Goal: Task Accomplishment & Management: Complete application form

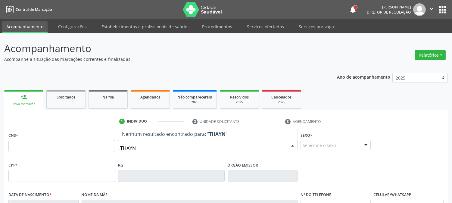
type input "THAYNN"
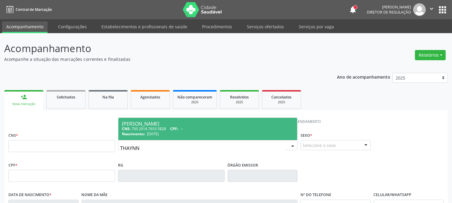
click at [253, 130] on div "CNS: 700 2014 7653 5828 CPF: --" at bounding box center [208, 128] width 172 height 5
type input "700 2014 7653 5828"
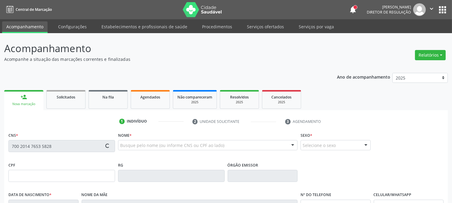
scroll to position [123, 0]
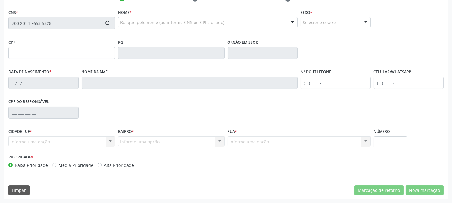
type input "28/02/2003"
type input "Maria Betania Vasconcelos"
type input "(99) 99999-9999"
type input "(87) 99628-2142"
type input "040.207.004-60"
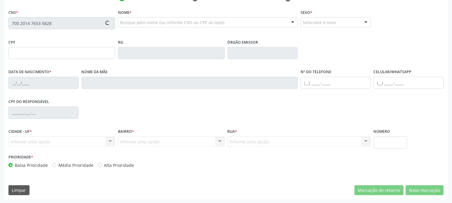
type input "367"
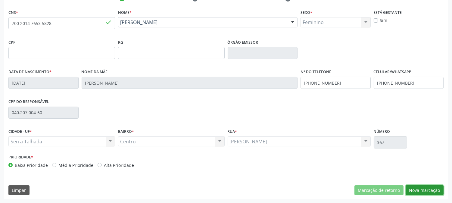
click at [435, 192] on button "Nova marcação" at bounding box center [425, 190] width 38 height 10
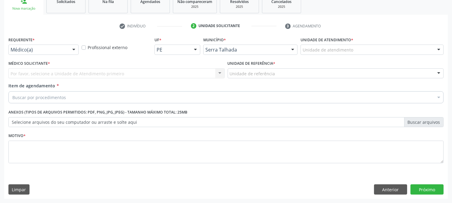
scroll to position [95, 0]
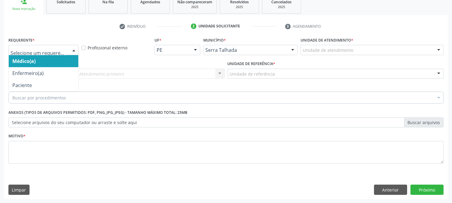
click at [76, 50] on div at bounding box center [73, 50] width 9 height 10
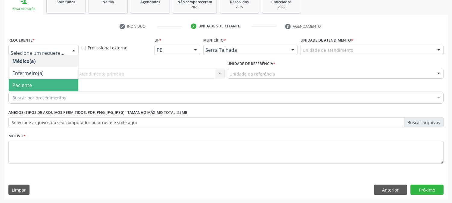
click at [68, 79] on span "Paciente" at bounding box center [44, 85] width 70 height 12
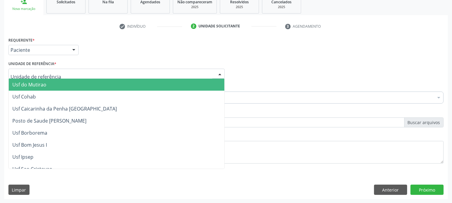
click at [71, 73] on div at bounding box center [116, 74] width 216 height 10
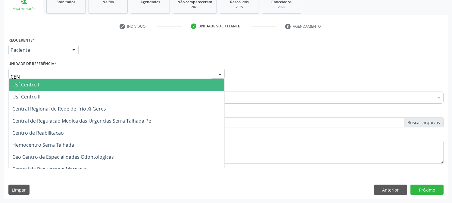
type input "CENT"
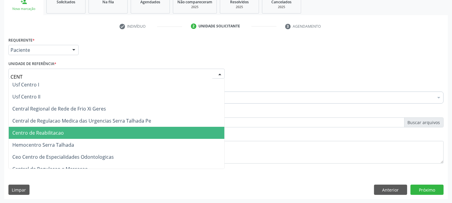
click at [77, 133] on span "Centro de Reabilitacao" at bounding box center [117, 133] width 216 height 12
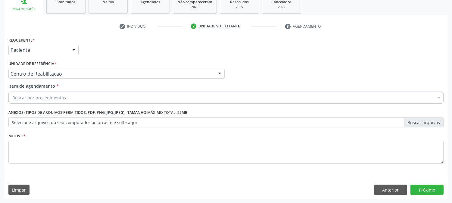
click at [73, 96] on div "Buscar por procedimentos" at bounding box center [225, 98] width 435 height 12
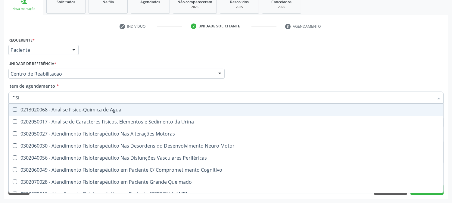
type input "FISIO"
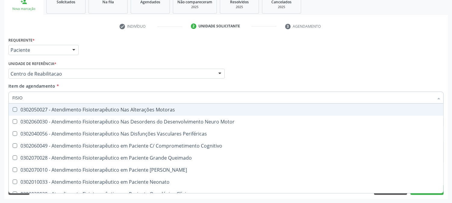
click at [80, 107] on div "0302050027 - Atendimento Fisioterapêutico Nas Alterações Motoras" at bounding box center [227, 109] width 431 height 5
checkbox Motoras "true"
click at [0, 104] on div "Acompanhamento Acompanhe a situação das marcações correntes e finalizadas Relat…" at bounding box center [226, 70] width 452 height 265
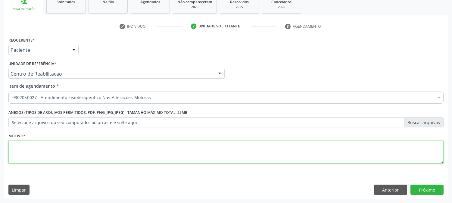
click at [48, 153] on textarea at bounding box center [225, 152] width 435 height 23
type textarea "."
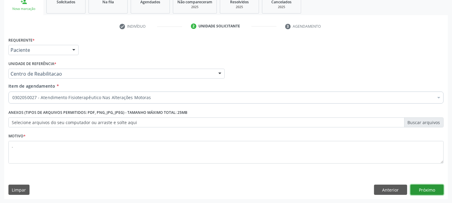
click at [435, 189] on button "Próximo" at bounding box center [426, 190] width 33 height 10
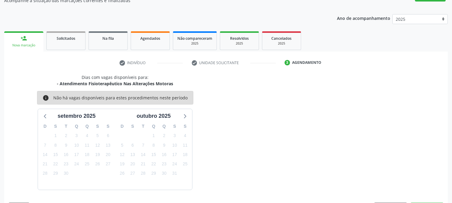
scroll to position [76, 0]
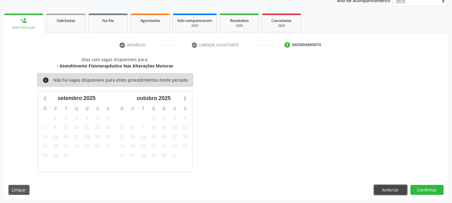
click at [381, 186] on button "Anterior" at bounding box center [390, 190] width 33 height 10
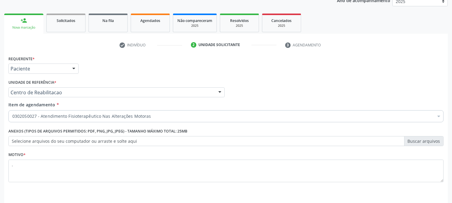
scroll to position [95, 0]
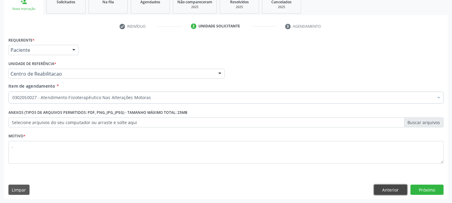
click at [390, 187] on button "Anterior" at bounding box center [390, 190] width 33 height 10
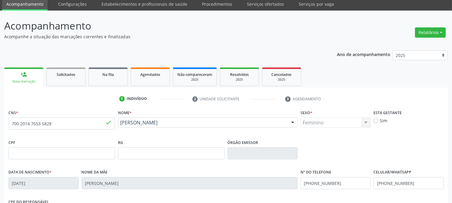
scroll to position [0, 0]
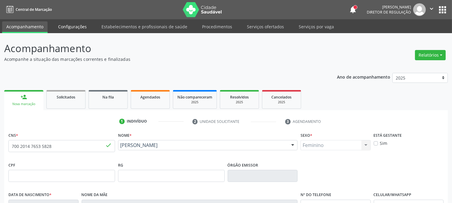
click at [62, 25] on link "Configurações" at bounding box center [72, 26] width 37 height 11
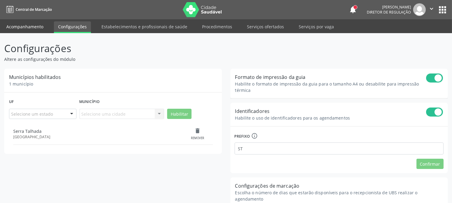
click at [33, 27] on link "Acompanhamento" at bounding box center [24, 26] width 45 height 11
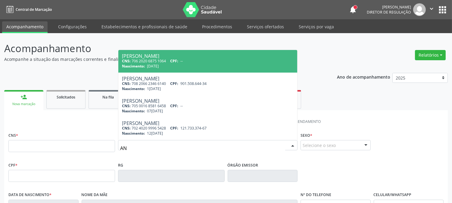
type input "A"
type input "MARIA ONELDA"
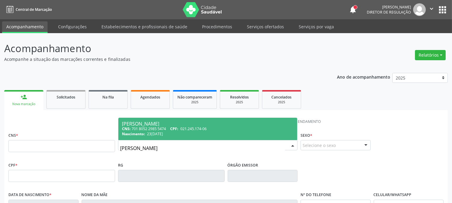
click at [163, 133] on span "23/02/1941" at bounding box center [155, 133] width 16 height 5
type input "701 8052 2985 5474"
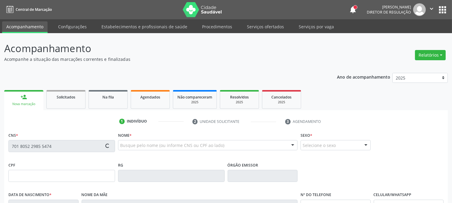
type input "021.245.174-06"
type input "23/02/1941"
type input "Amelia Amazonas da Silva"
type input "(87) 99634-6486"
type input "91"
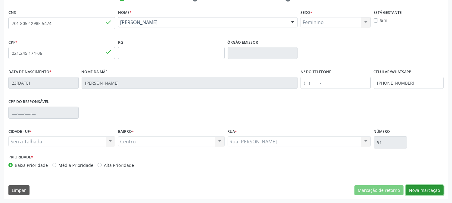
click at [426, 188] on button "Nova marcação" at bounding box center [425, 190] width 38 height 10
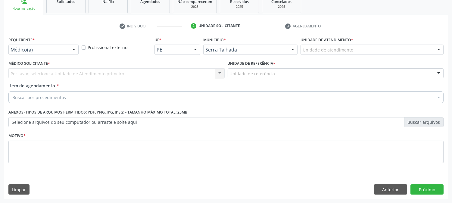
scroll to position [95, 0]
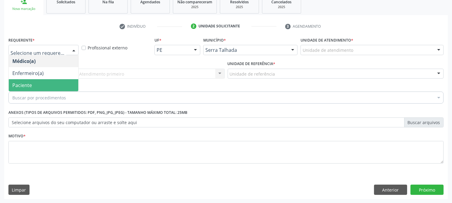
click at [46, 80] on span "Paciente" at bounding box center [44, 85] width 70 height 12
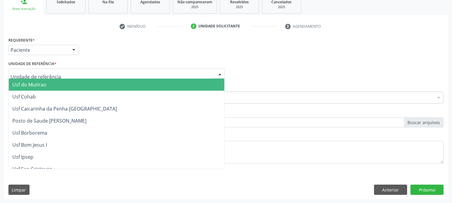
click at [55, 73] on div at bounding box center [116, 74] width 216 height 10
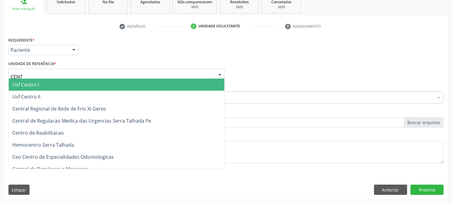
type input "CENTR"
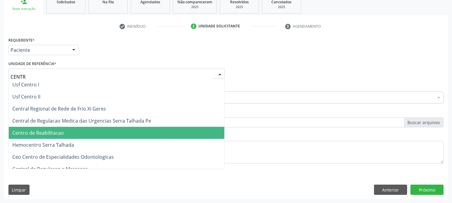
click at [64, 130] on span "Centro de Reabilitacao" at bounding box center [117, 133] width 216 height 12
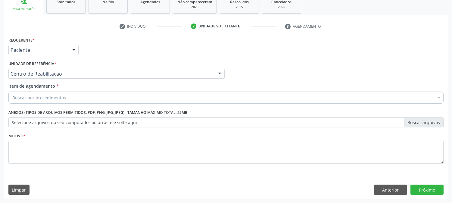
click at [70, 97] on div "Buscar por procedimentos" at bounding box center [225, 98] width 435 height 12
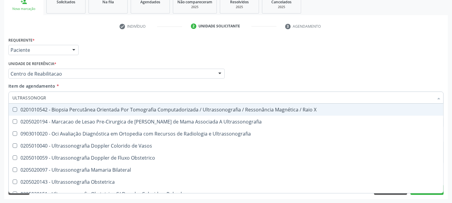
type input "ULTRASSONOGRA"
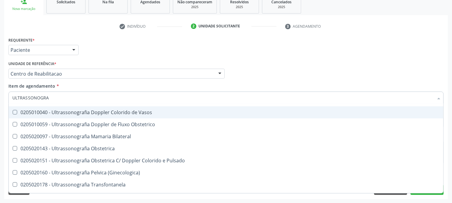
scroll to position [67, 0]
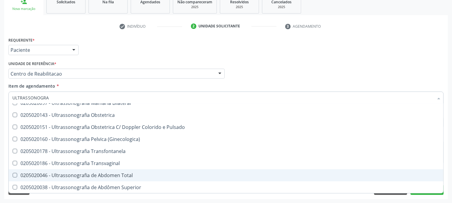
click at [133, 173] on div "0205020046 - Ultrassonografia de Abdomen Total" at bounding box center [225, 175] width 427 height 5
checkbox Total "true"
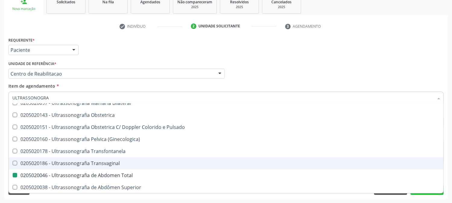
click at [0, 126] on div "Acompanhamento Acompanhe a situação das marcações correntes e finalizadas Relat…" at bounding box center [226, 70] width 452 height 265
checkbox Ultrassonografia "true"
checkbox Total "false"
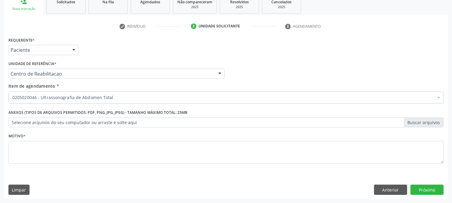
scroll to position [0, 0]
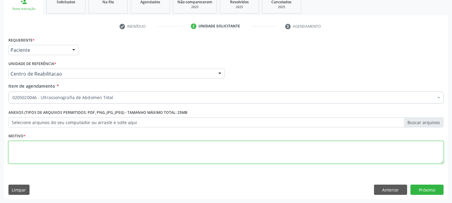
click at [32, 149] on textarea at bounding box center [225, 152] width 435 height 23
type textarea "."
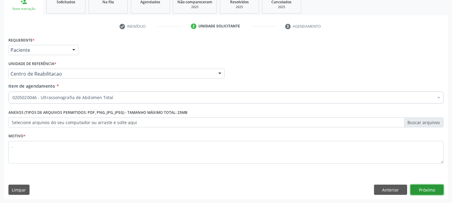
click at [433, 187] on button "Próximo" at bounding box center [426, 190] width 33 height 10
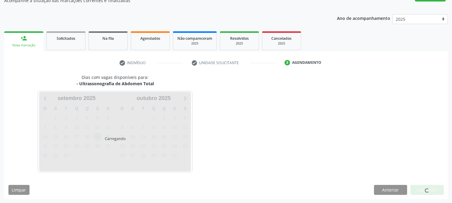
scroll to position [59, 0]
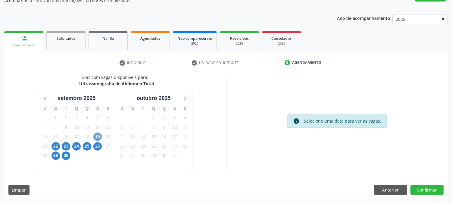
click at [96, 138] on span "19" at bounding box center [97, 137] width 8 height 8
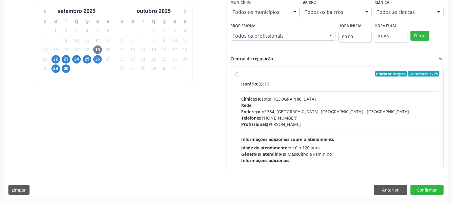
click at [288, 115] on div "Telefone: (81) 38312142" at bounding box center [341, 118] width 198 height 6
click at [239, 76] on input "Ordem de chegada Consumidos: 3 / 25 Horário: 09:10 Clínica: Hospital Sao Franci…" at bounding box center [237, 73] width 4 height 5
radio input "true"
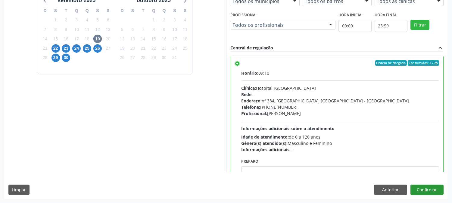
scroll to position [30, 0]
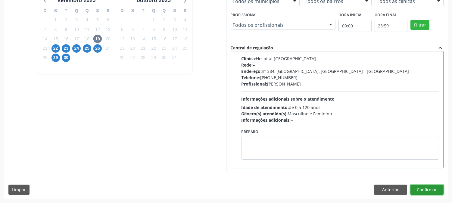
click at [440, 191] on button "Confirmar" at bounding box center [426, 190] width 33 height 10
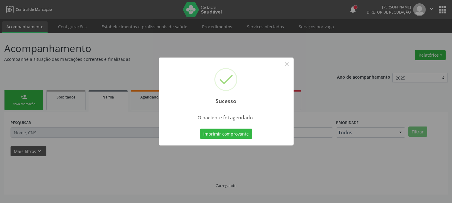
scroll to position [0, 0]
click at [204, 137] on button "Imprimir comprovante" at bounding box center [226, 134] width 52 height 10
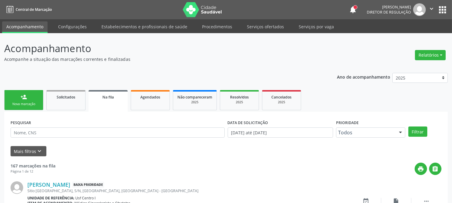
click at [26, 102] on div "Nova marcação" at bounding box center [24, 104] width 30 height 5
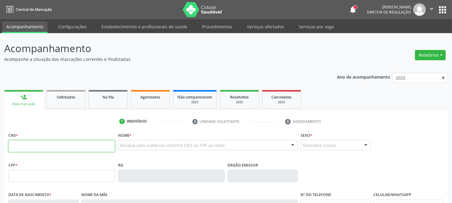
click at [45, 150] on input "text" at bounding box center [61, 146] width 107 height 12
type input "706 4066 4477 1289"
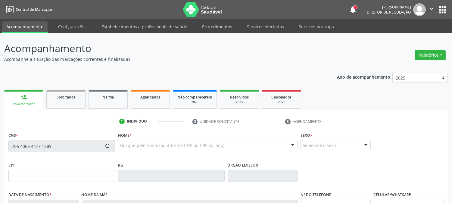
type input "764.246.774-53"
type input "08/02/1971"
type input "Maria das Neves Campos Monteiro"
type input "(87) 99992-3890"
type input "748.243.174-87"
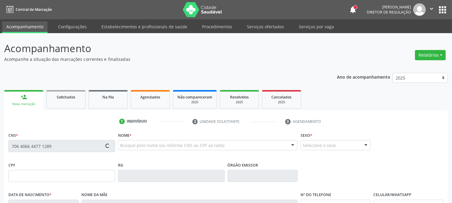
type input "1023"
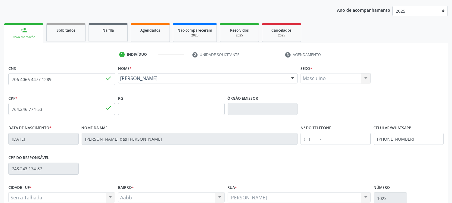
scroll to position [123, 0]
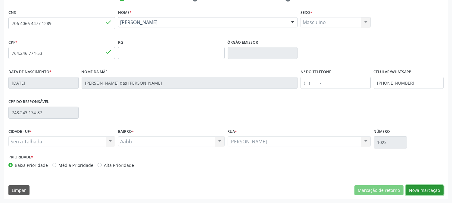
click at [430, 191] on button "Nova marcação" at bounding box center [425, 190] width 38 height 10
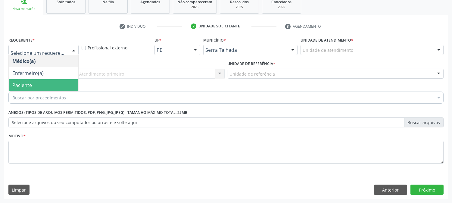
click at [45, 81] on span "Paciente" at bounding box center [44, 85] width 70 height 12
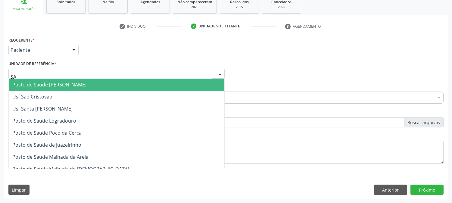
type input "S"
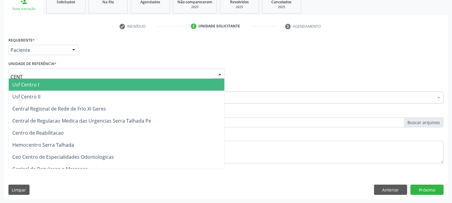
type input "CENTR"
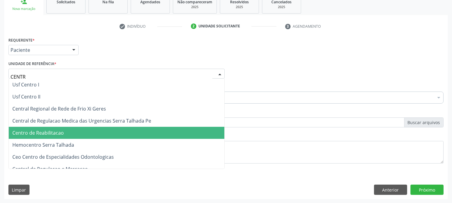
click at [46, 133] on span "Centro de Reabilitacao" at bounding box center [37, 132] width 51 height 7
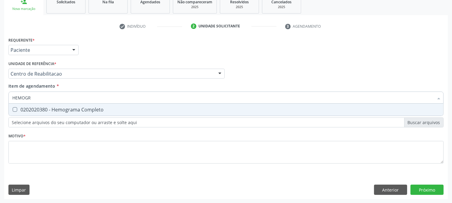
type input "HEMOGRA"
click at [39, 104] on span "0202020380 - Hemograma Completo" at bounding box center [226, 110] width 435 height 12
checkbox Completo "true"
drag, startPoint x: 38, startPoint y: 95, endPoint x: 0, endPoint y: 101, distance: 38.7
click at [0, 101] on div "Acompanhamento Acompanhe a situação das marcações correntes e finalizadas Relat…" at bounding box center [226, 70] width 452 height 265
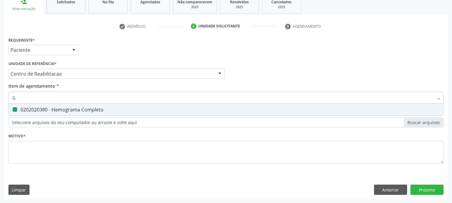
type input "GL"
checkbox Completo "false"
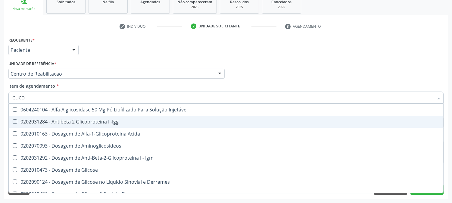
type input "GLICOS"
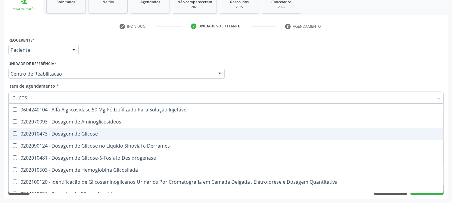
click at [73, 132] on div "0202010473 - Dosagem de Glicose" at bounding box center [225, 133] width 427 height 5
checkbox Glicose "true"
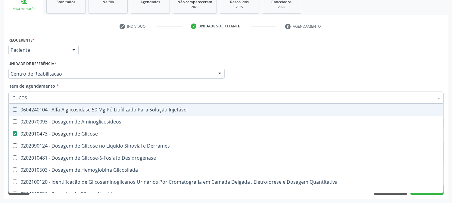
drag, startPoint x: 32, startPoint y: 99, endPoint x: 0, endPoint y: 97, distance: 32.3
click at [0, 97] on div "Acompanhamento Acompanhe a situação das marcações correntes e finalizadas Relat…" at bounding box center [226, 70] width 452 height 265
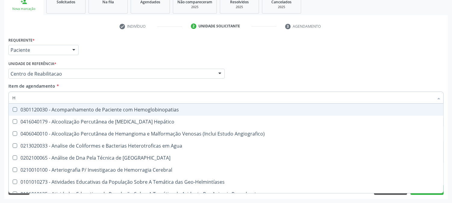
type input "HE"
checkbox Angiografico\) "false"
type input "HEM"
checkbox II "true"
checkbox Completo "false"
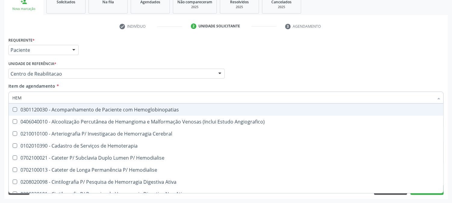
type input "HEMO"
checkbox Retro-Retal "true"
checkbox Completo "false"
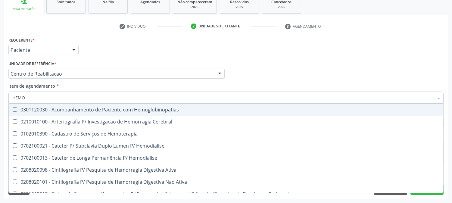
type input "HEMOG"
checkbox Carboxi-Hemoglobina "true"
type input "HEMOGL"
checkbox Carboxi-Hemoglobina "false"
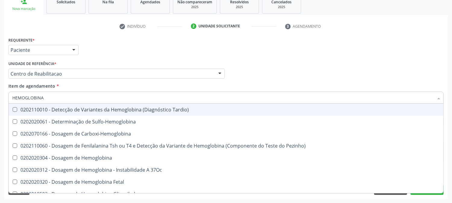
type input "HEMOGLOBINA G"
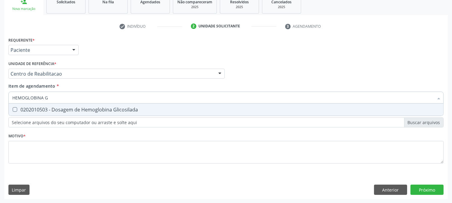
click at [20, 107] on div "0202010503 - Dosagem de Hemoglobina Glicosilada" at bounding box center [225, 109] width 427 height 5
checkbox Glicosilada "true"
drag, startPoint x: 54, startPoint y: 97, endPoint x: 4, endPoint y: 98, distance: 50.0
click at [4, 98] on div "Requerente * Paciente Médico(a) Enfermeiro(a) Paciente Nenhum resultado encontr…" at bounding box center [226, 118] width 444 height 164
type input "TAP"
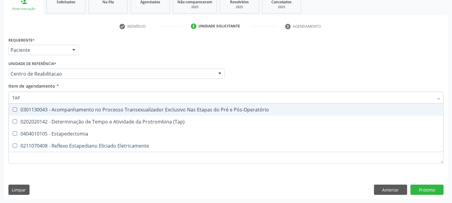
checkbox Pós-Operatório "false"
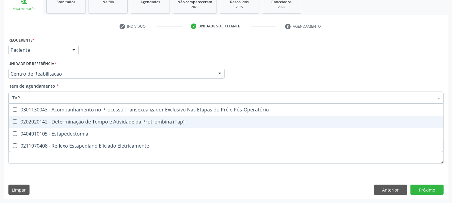
click at [68, 122] on div "0202020142 - Determinação de Tempo e Atividade da Protrombina (Tap)" at bounding box center [225, 121] width 427 height 5
checkbox \(Tap\) "true"
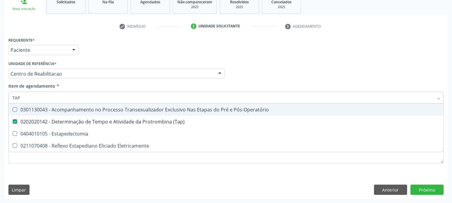
drag, startPoint x: 26, startPoint y: 95, endPoint x: 0, endPoint y: 96, distance: 25.9
click at [0, 96] on div "Acompanhamento Acompanhe a situação das marcações correntes e finalizadas Relat…" at bounding box center [226, 70] width 452 height 265
type input "TEM"
checkbox \(Tap\) "false"
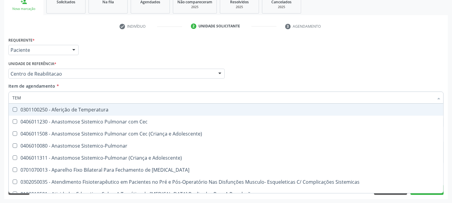
type input "TEMP"
checkbox Hanseníase "true"
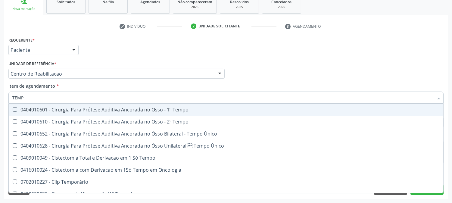
type input "TEMPO"
checkbox \(Tap\) "true"
checkbox Endocardico "false"
type input "TEMPO DE"
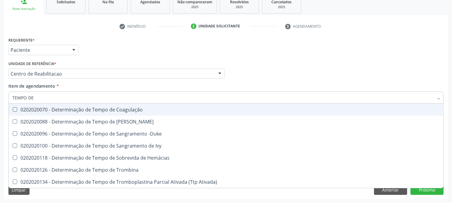
click at [43, 110] on div "0202020070 - Determinação de Tempo de Coagulação" at bounding box center [225, 109] width 427 height 5
checkbox Coagulação "true"
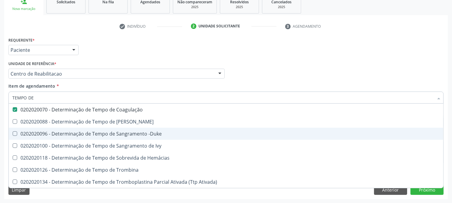
click at [56, 133] on div "0202020096 - Determinação de Tempo de Sangramento -Duke" at bounding box center [225, 133] width 427 height 5
checkbox -Duke "true"
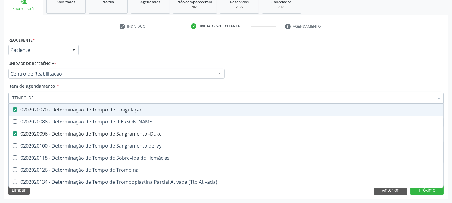
drag, startPoint x: 43, startPoint y: 93, endPoint x: 0, endPoint y: 95, distance: 43.4
click at [0, 95] on div "Acompanhamento Acompanhe a situação das marcações correntes e finalizadas Relat…" at bounding box center [226, 70] width 452 height 265
click at [0, 104] on div "Acompanhamento Acompanhe a situação das marcações correntes e finalizadas Relat…" at bounding box center [226, 70] width 452 height 265
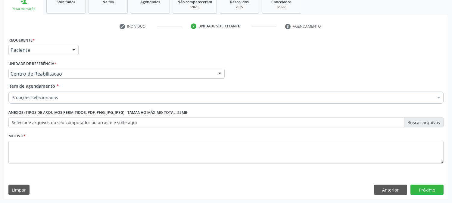
checkbox Completo "true"
checkbox Glicosilada "true"
checkbox \(Tap\) "true"
checkbox Coagulação "true"
checkbox -Duke "true"
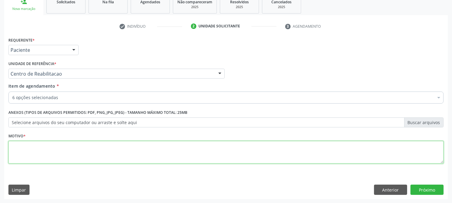
click at [59, 145] on textarea at bounding box center [225, 152] width 435 height 23
type textarea "."
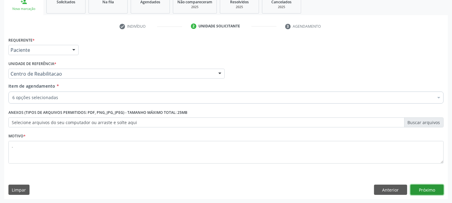
click at [440, 193] on button "Próximo" at bounding box center [426, 190] width 33 height 10
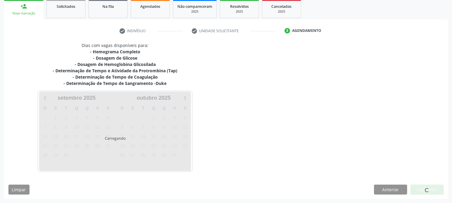
scroll to position [90, 0]
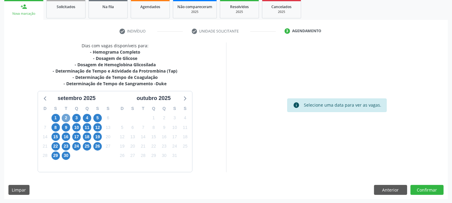
click at [67, 115] on span "2" at bounding box center [66, 118] width 8 height 8
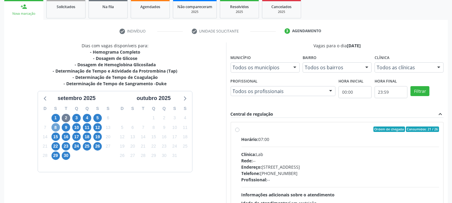
click at [55, 125] on span "8" at bounding box center [55, 127] width 8 height 8
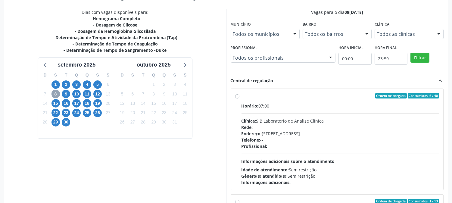
scroll to position [157, 0]
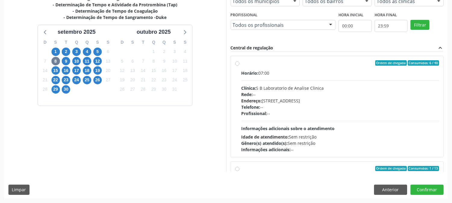
click at [370, 113] on div "Profissional: --" at bounding box center [341, 113] width 198 height 6
click at [239, 66] on input "Ordem de chegada Consumidos: 6 / 40 Horário: 07:00 Clínica: S B Laboratorio de …" at bounding box center [237, 62] width 4 height 5
radio input "true"
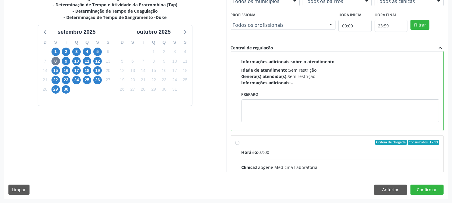
scroll to position [0, 0]
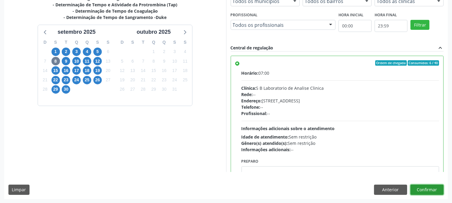
click at [414, 186] on button "Confirmar" at bounding box center [426, 190] width 33 height 10
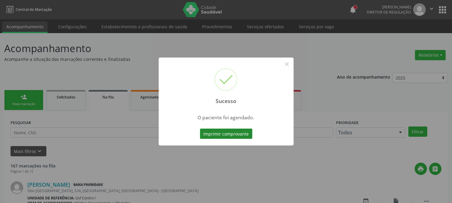
click at [215, 133] on button "Imprimir comprovante" at bounding box center [226, 134] width 52 height 10
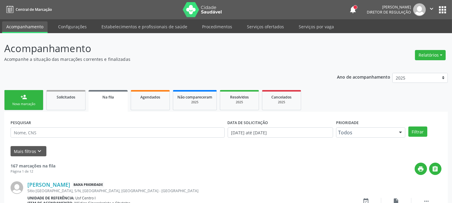
click at [27, 105] on div "Nova marcação" at bounding box center [24, 104] width 30 height 5
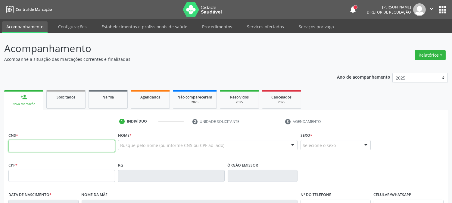
click at [62, 144] on input "text" at bounding box center [61, 146] width 107 height 12
type input "702 0028 3319 5282"
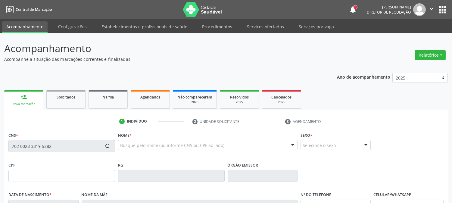
type input "061.192.274-66"
type input "04/08/1989"
type input "Vera Lucia Bezerra de Lima Silva"
type input "(87) 99999-9990"
type input "007.814.634-83"
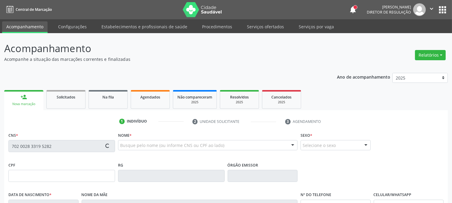
type input "1635"
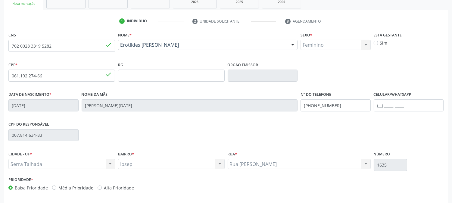
scroll to position [123, 0]
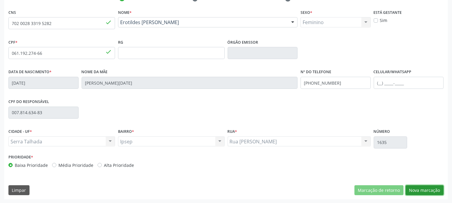
click at [410, 185] on button "Nova marcação" at bounding box center [425, 190] width 38 height 10
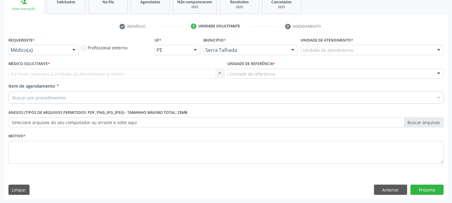
click at [47, 53] on div "Médico(a)" at bounding box center [43, 50] width 70 height 10
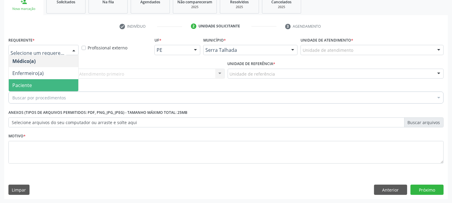
click at [43, 82] on span "Paciente" at bounding box center [44, 85] width 70 height 12
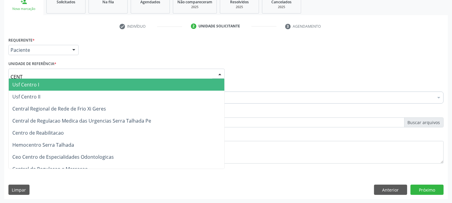
type input "CENTR"
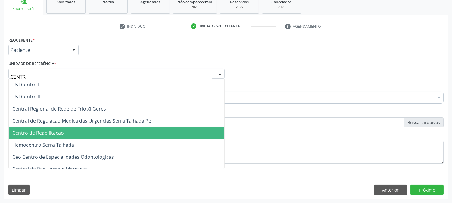
click at [55, 129] on span "Centro de Reabilitacao" at bounding box center [37, 132] width 51 height 7
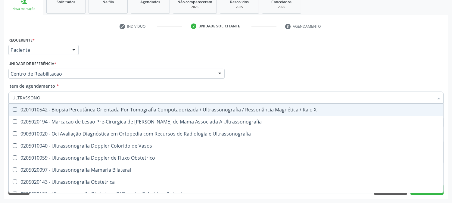
type input "ULTRASSONOG"
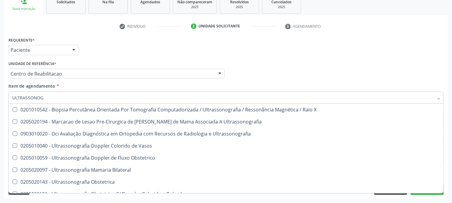
scroll to position [164, 0]
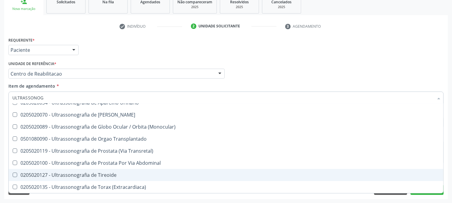
click at [105, 177] on div "0205020127 - Ultrassonografia de Tireoide" at bounding box center [225, 175] width 427 height 5
checkbox Tireoide "true"
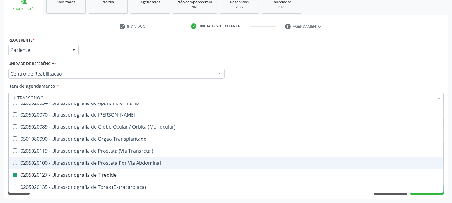
click at [0, 148] on div "Acompanhamento Acompanhe a situação das marcações correntes e finalizadas Relat…" at bounding box center [226, 70] width 452 height 265
checkbox Ultrassonografia "true"
checkbox Tireoide "false"
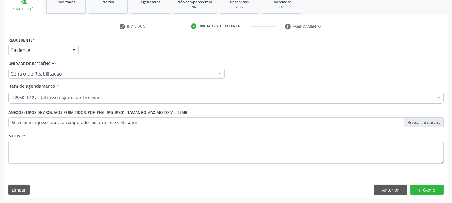
scroll to position [0, 0]
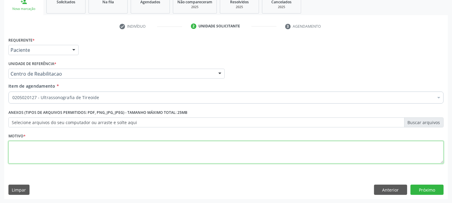
click at [40, 148] on textarea at bounding box center [225, 152] width 435 height 23
type textarea "."
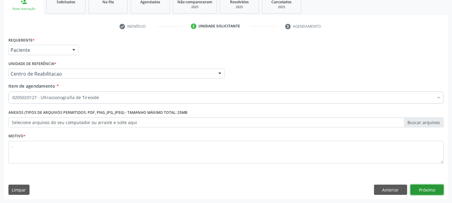
click at [427, 186] on button "Próximo" at bounding box center [426, 190] width 33 height 10
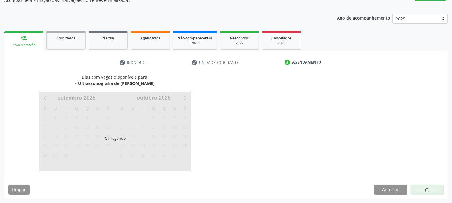
scroll to position [59, 0]
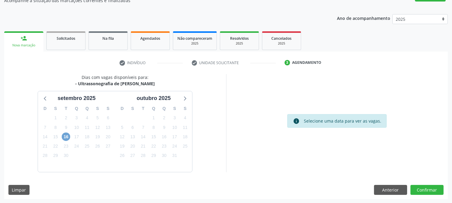
click at [67, 137] on span "16" at bounding box center [66, 137] width 8 height 8
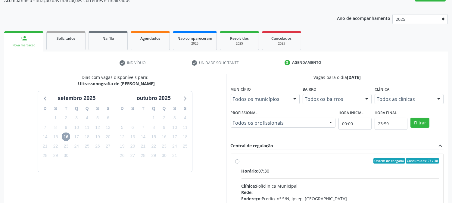
scroll to position [146, 0]
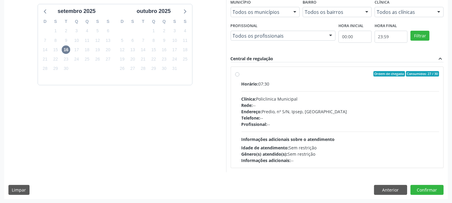
click at [309, 113] on div "Endereço: Predio, nº S/N, Ipsep, Serra Talhada - PE" at bounding box center [341, 111] width 198 height 6
click at [239, 76] on input "Ordem de chegada Consumidos: 27 / 30 Horário: 07:30 Clínica: Policlinica Munici…" at bounding box center [237, 73] width 4 height 5
radio input "true"
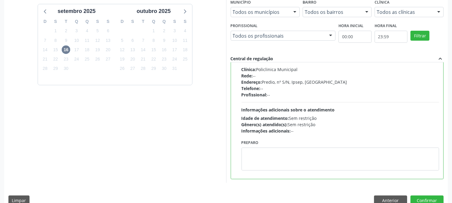
scroll to position [0, 0]
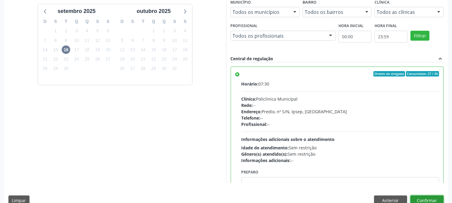
click at [429, 197] on button "Confirmar" at bounding box center [426, 200] width 33 height 10
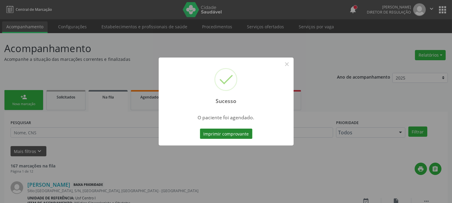
click at [227, 136] on button "Imprimir comprovante" at bounding box center [226, 134] width 52 height 10
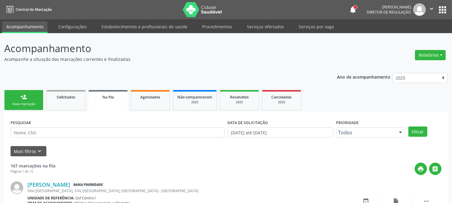
click at [14, 106] on div "Nova marcação" at bounding box center [24, 104] width 30 height 5
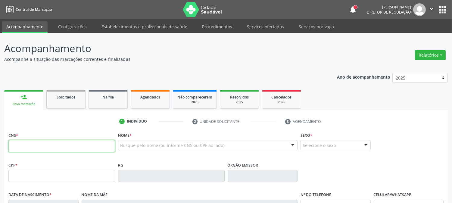
click at [94, 142] on input "text" at bounding box center [61, 146] width 107 height 12
type input "898 0037 2039 7078"
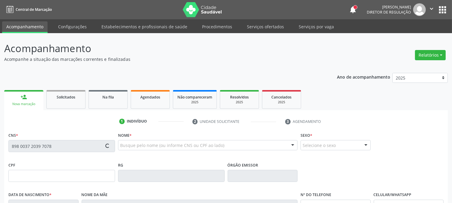
type input "055.383.914-42"
type input "15/05/1961"
type input "Amelha Maria da Conceicao"
type input "(87) 99999-9999"
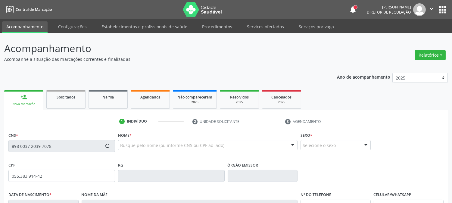
type input "055.729.704-41"
type input "S/N"
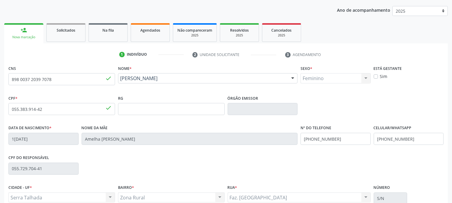
scroll to position [123, 0]
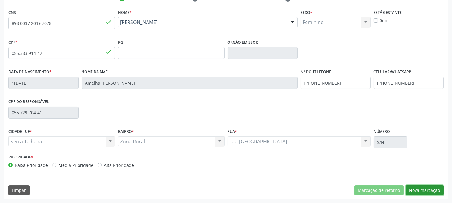
click at [417, 191] on button "Nova marcação" at bounding box center [425, 190] width 38 height 10
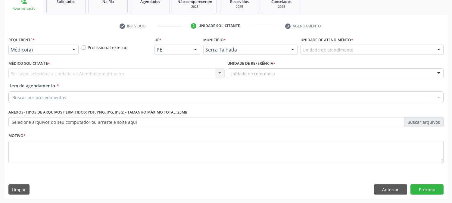
scroll to position [95, 0]
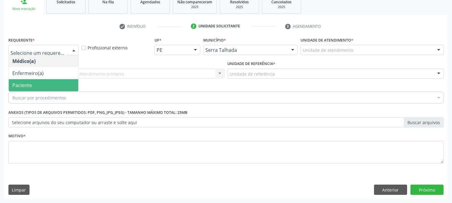
click at [19, 80] on span "Paciente" at bounding box center [44, 85] width 70 height 12
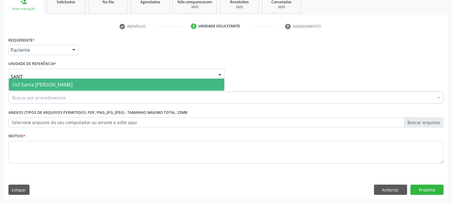
type input "SANTA"
click at [52, 85] on span "Usf Santa [PERSON_NAME]" at bounding box center [42, 84] width 60 height 7
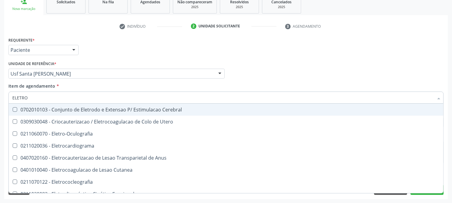
type input "ELETROC"
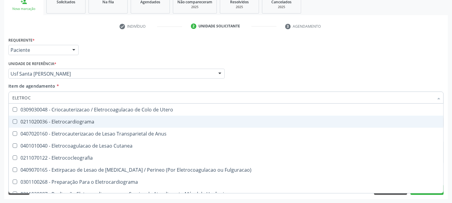
click at [64, 124] on span "0211020036 - Eletrocardiograma" at bounding box center [226, 122] width 435 height 12
checkbox Eletrocardiograma "true"
click at [0, 124] on div "Acompanhamento Acompanhe a situação das marcações correntes e finalizadas Relat…" at bounding box center [226, 70] width 452 height 265
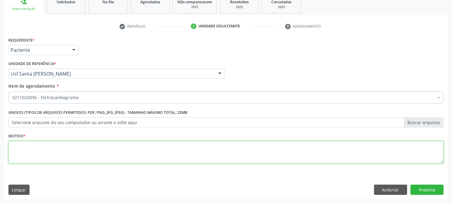
click at [45, 148] on textarea at bounding box center [225, 152] width 435 height 23
type textarea "."
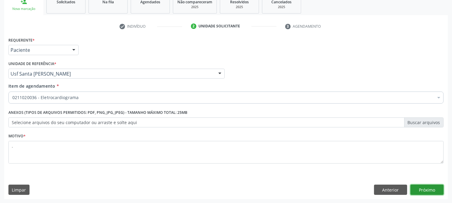
click at [442, 193] on button "Próximo" at bounding box center [426, 190] width 33 height 10
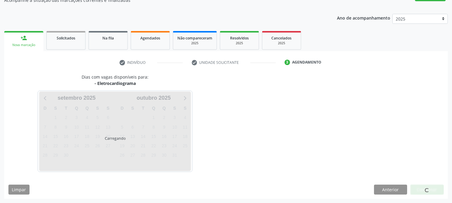
scroll to position [59, 0]
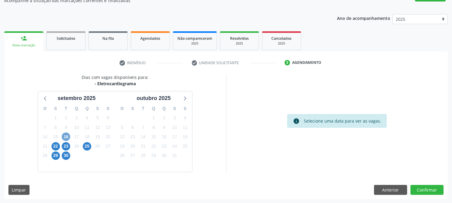
click at [64, 139] on span "16" at bounding box center [66, 137] width 8 height 8
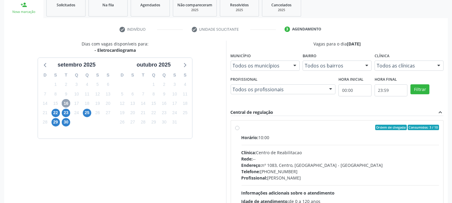
scroll to position [146, 0]
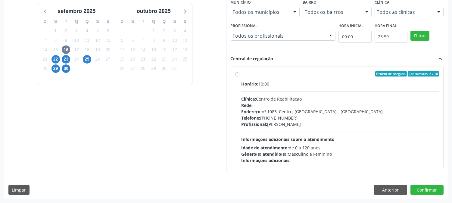
click at [387, 132] on div "Horário: 10:00 Clínica: Centro de Reabilitacao Rede: -- Endereço: nº 1083, Cent…" at bounding box center [341, 122] width 198 height 83
click at [239, 76] on input "Ordem de chegada Consumidos: 3 / 10 Horário: 10:00 Clínica: Centro de Reabilita…" at bounding box center [237, 73] width 4 height 5
radio input "true"
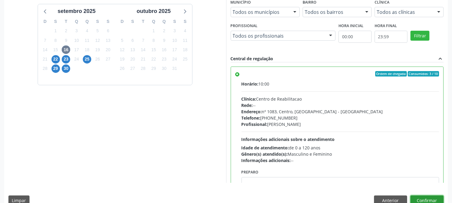
click at [420, 201] on button "Confirmar" at bounding box center [426, 200] width 33 height 10
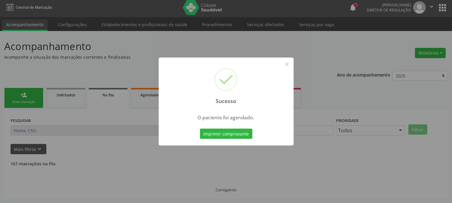
scroll to position [0, 0]
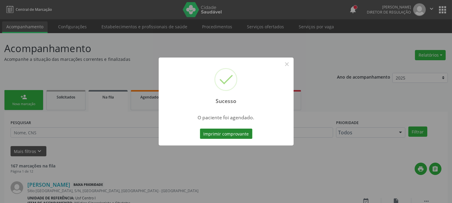
click at [224, 134] on button "Imprimir comprovante" at bounding box center [226, 134] width 52 height 10
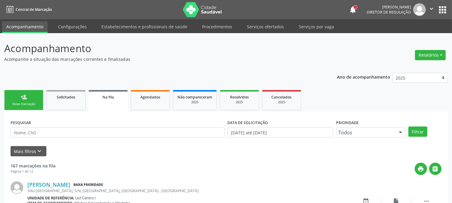
click at [36, 104] on div "Nova marcação" at bounding box center [24, 104] width 30 height 5
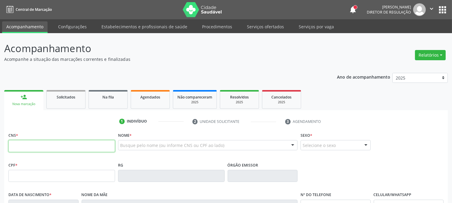
click at [55, 148] on input "text" at bounding box center [61, 146] width 107 height 12
type input "704 0028 8417 4068"
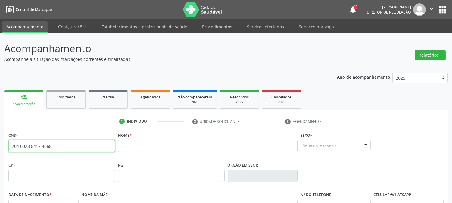
drag, startPoint x: 54, startPoint y: 142, endPoint x: 1, endPoint y: 145, distance: 52.8
click at [1, 145] on div "Acompanhamento Acompanhe a situação das marcações correntes e finalizadas Relat…" at bounding box center [226, 179] width 452 height 293
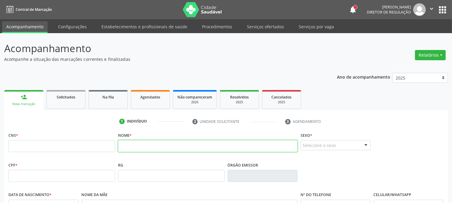
click at [167, 146] on input "text" at bounding box center [207, 146] width 179 height 12
type input "L"
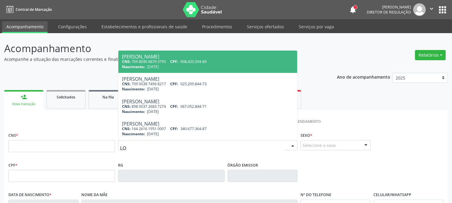
type input "L"
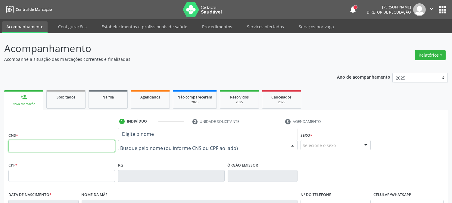
click at [59, 145] on input "text" at bounding box center [61, 146] width 107 height 12
paste input "704 0028 8417 4068"
type input "704 0028 8417 4068"
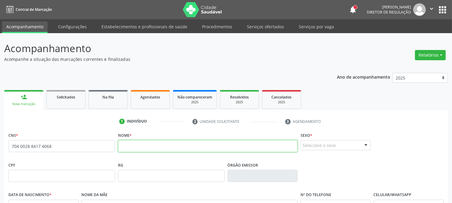
click at [151, 149] on input "text" at bounding box center [207, 146] width 179 height 12
type input "LOURDES GOMES DA SILVA"
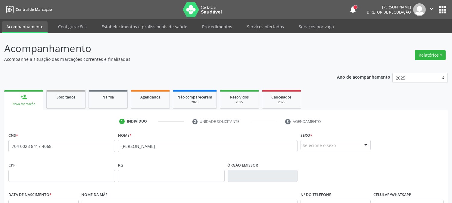
click at [319, 145] on div "Selecione o sexo" at bounding box center [336, 145] width 70 height 10
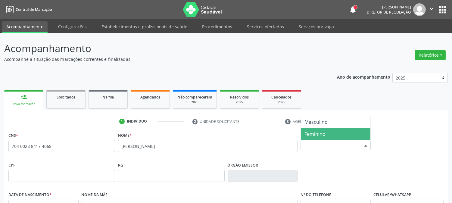
click at [319, 137] on span "Feminino" at bounding box center [314, 134] width 21 height 7
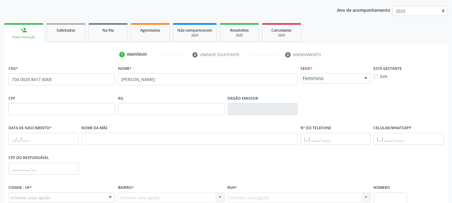
scroll to position [123, 0]
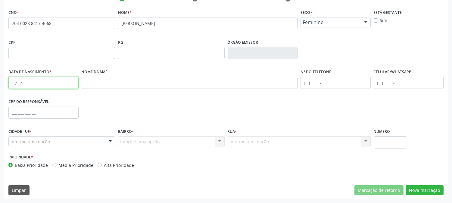
click at [11, 82] on input "text" at bounding box center [43, 83] width 70 height 12
type input "01/08/1962"
click at [82, 142] on div "Informe uma opção" at bounding box center [61, 141] width 107 height 10
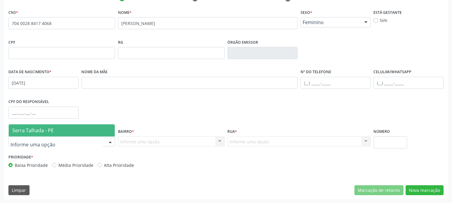
click at [77, 130] on span "Serra Talhada - PE" at bounding box center [62, 130] width 106 height 12
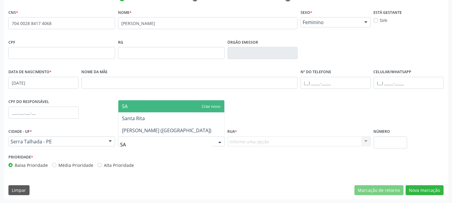
type input "SAN"
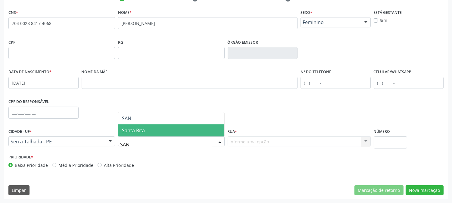
click at [146, 130] on span "Santa Rita" at bounding box center [171, 130] width 106 height 12
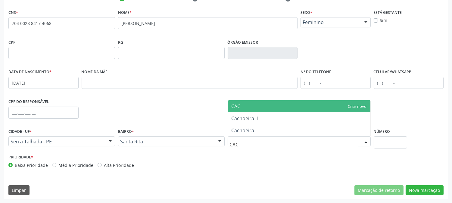
type input "CACH"
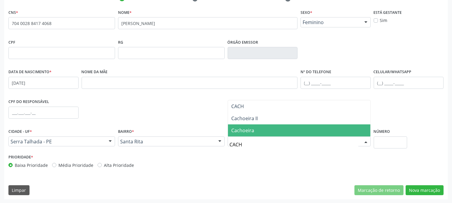
click at [248, 128] on span "Cachoeira" at bounding box center [243, 130] width 23 height 7
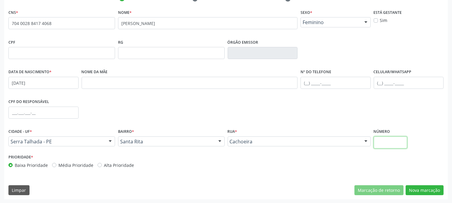
click at [390, 139] on input "text" at bounding box center [390, 142] width 33 height 12
type input "SN"
click at [426, 188] on button "Nova marcação" at bounding box center [425, 190] width 38 height 10
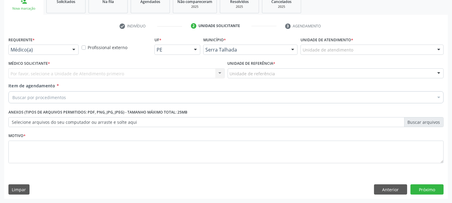
scroll to position [95, 0]
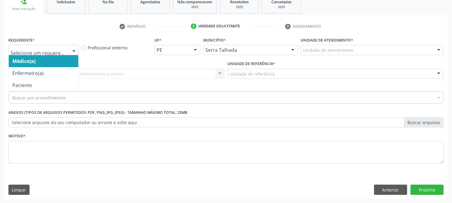
click at [59, 45] on div at bounding box center [43, 50] width 70 height 10
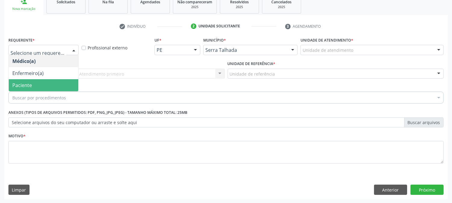
click at [40, 86] on span "Paciente" at bounding box center [44, 85] width 70 height 12
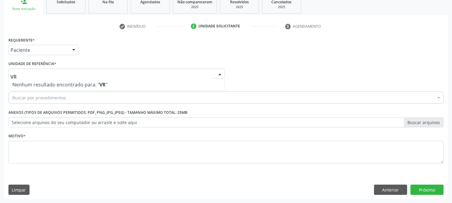
type input "V"
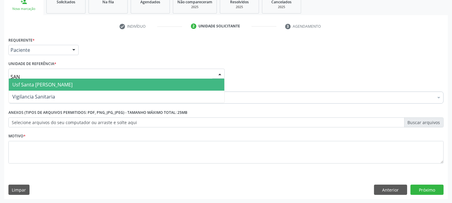
type input "SANT"
click at [42, 83] on span "Usf Santa [PERSON_NAME]" at bounding box center [42, 84] width 60 height 7
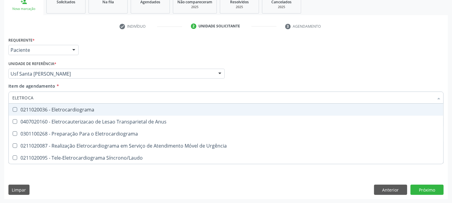
type input "ELETROCAR"
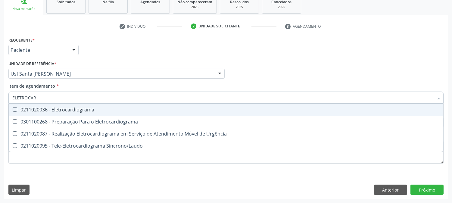
click at [43, 107] on div "0211020036 - Eletrocardiograma" at bounding box center [225, 109] width 427 height 5
checkbox Eletrocardiograma "true"
click at [0, 102] on div "Acompanhamento Acompanhe a situação das marcações correntes e finalizadas Relat…" at bounding box center [226, 70] width 452 height 265
checkbox Eletrocardiograma "true"
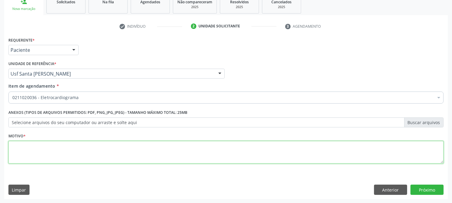
click at [42, 146] on textarea at bounding box center [225, 152] width 435 height 23
type textarea "."
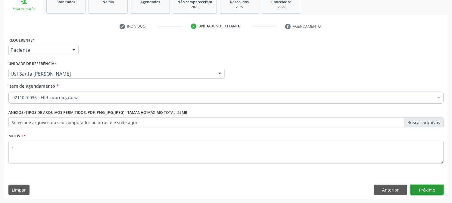
click at [431, 188] on button "Próximo" at bounding box center [426, 190] width 33 height 10
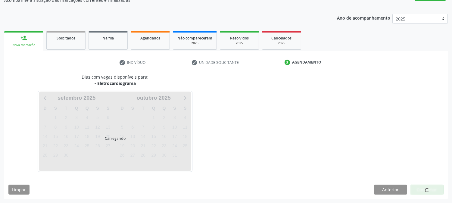
scroll to position [59, 0]
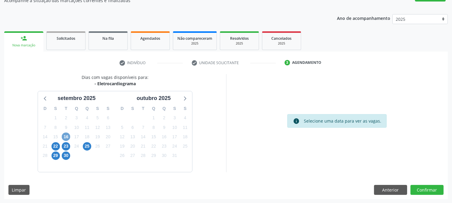
click at [63, 135] on span "16" at bounding box center [66, 137] width 8 height 8
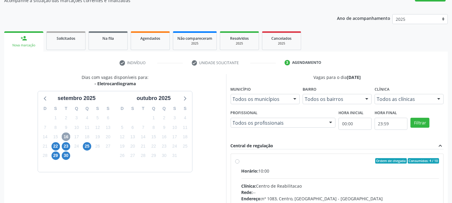
scroll to position [146, 0]
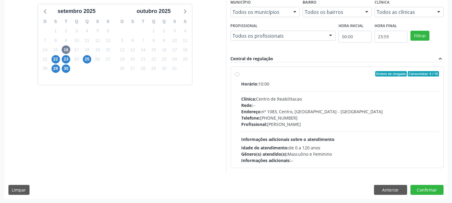
click at [343, 108] on div "Endereço: nº 1083, Centro, Serra Talhada - PE" at bounding box center [341, 111] width 198 height 6
click at [239, 76] on input "Ordem de chegada Consumidos: 4 / 10 Horário: 10:00 Clínica: Centro de Reabilita…" at bounding box center [237, 73] width 4 height 5
radio input "true"
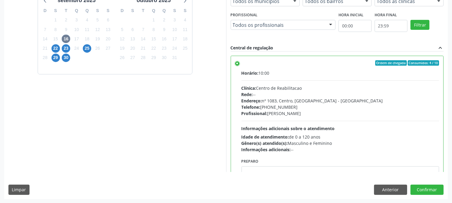
scroll to position [30, 0]
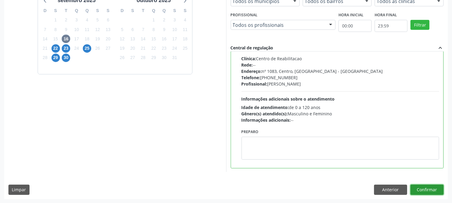
click at [434, 189] on button "Confirmar" at bounding box center [426, 190] width 33 height 10
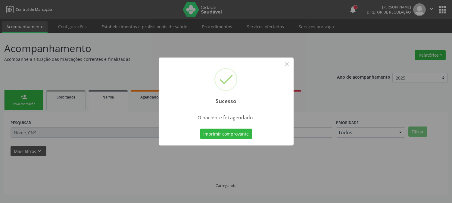
scroll to position [0, 0]
click at [215, 132] on button "Imprimir comprovante" at bounding box center [226, 134] width 52 height 10
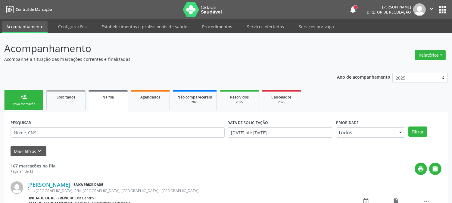
click at [25, 92] on link "person_add Nova marcação" at bounding box center [23, 100] width 39 height 20
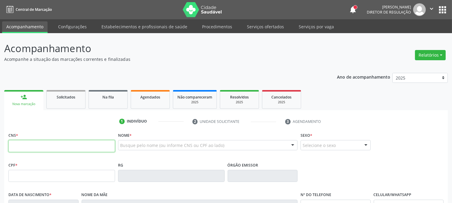
click at [32, 144] on input "text" at bounding box center [61, 146] width 107 height 12
type input "700 0069 0144 8001"
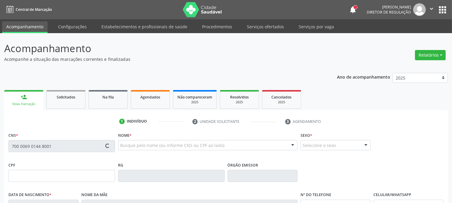
type input "042.787.213-82"
type input "09/10/1985"
type input "Maria Francisca do Nascimento"
type input "(87) 99999-9999"
type input "(87) 99992-1733"
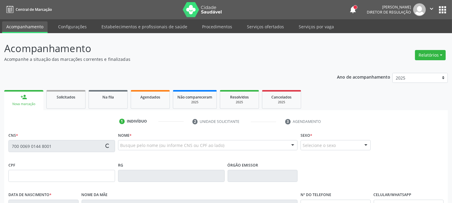
type input "S/N"
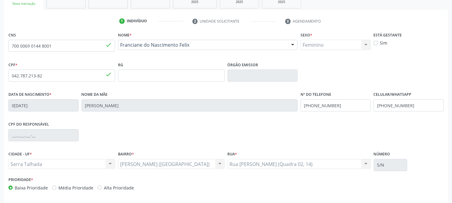
scroll to position [123, 0]
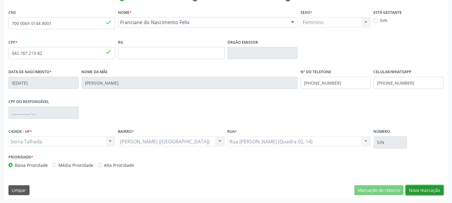
click at [422, 190] on button "Nova marcação" at bounding box center [425, 190] width 38 height 10
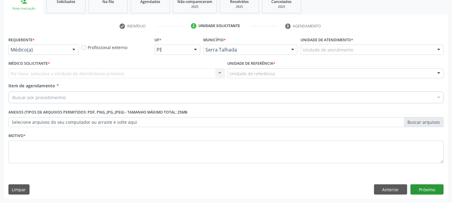
scroll to position [95, 0]
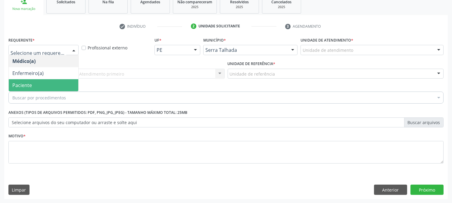
click at [48, 79] on span "Paciente" at bounding box center [44, 85] width 70 height 12
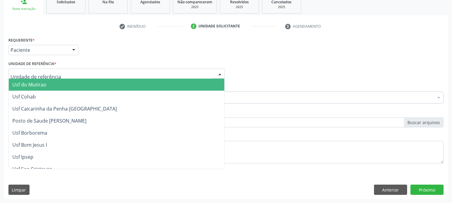
click at [383, 183] on div "Requerente * Paciente Médico(a) Enfermeiro(a) Paciente Nenhum resultado encontr…" at bounding box center [226, 118] width 444 height 164
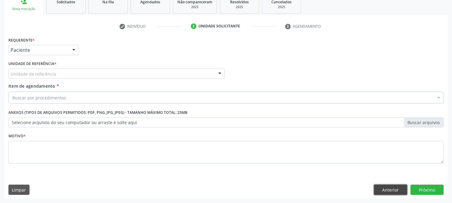
click at [384, 187] on button "Anterior" at bounding box center [390, 190] width 33 height 10
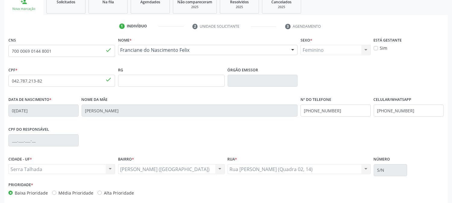
scroll to position [0, 0]
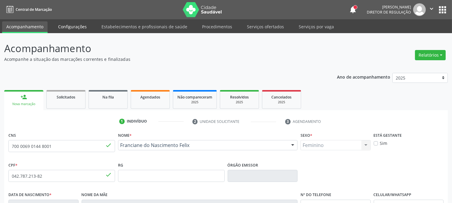
click at [70, 28] on link "Configurações" at bounding box center [72, 26] width 37 height 11
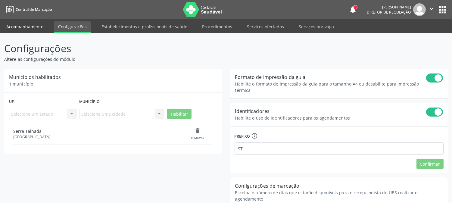
click at [29, 24] on link "Acompanhamento" at bounding box center [24, 26] width 45 height 11
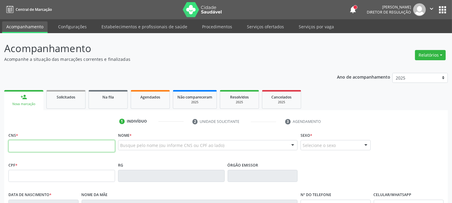
click at [46, 146] on input "text" at bounding box center [61, 146] width 107 height 12
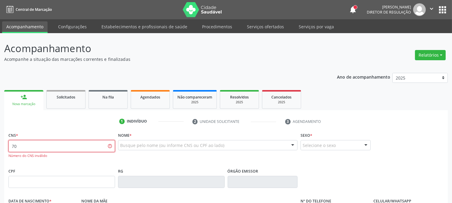
type input "7"
type input "700 0002 6875 4300"
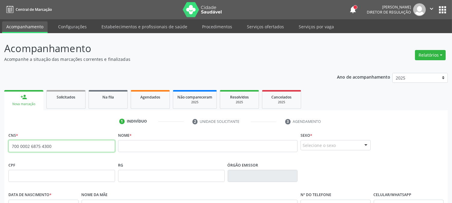
drag, startPoint x: 56, startPoint y: 144, endPoint x: 0, endPoint y: 147, distance: 56.4
click at [0, 147] on div "Acompanhamento Acompanhe a situação das marcações correntes e finalizadas Relat…" at bounding box center [226, 179] width 452 height 293
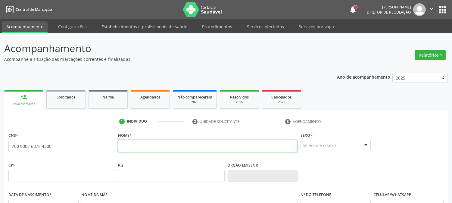
click at [126, 142] on input "text" at bounding box center [207, 146] width 179 height 12
type input "ADRIAN VINICIUS"
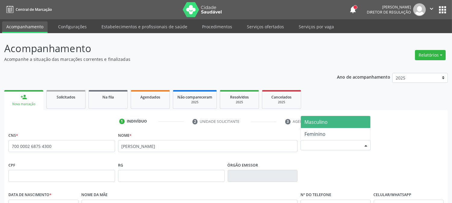
click at [327, 141] on div "Selecione o sexo" at bounding box center [336, 145] width 70 height 10
click at [325, 123] on span "Masculino" at bounding box center [315, 122] width 23 height 7
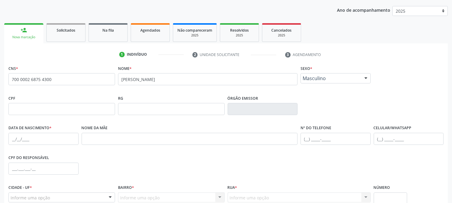
scroll to position [123, 0]
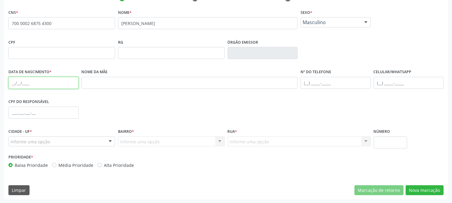
click at [9, 82] on input "text" at bounding box center [43, 83] width 70 height 12
type input "31/08/2025"
click at [76, 142] on div "Informe uma opção" at bounding box center [61, 141] width 107 height 10
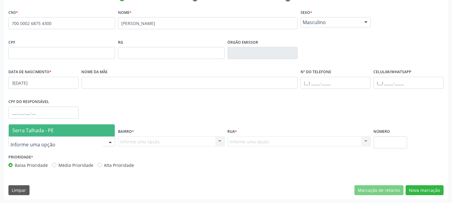
click at [71, 129] on span "Serra Talhada - PE" at bounding box center [62, 130] width 106 height 12
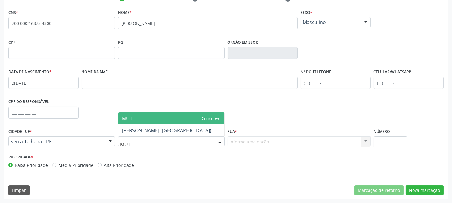
type input "MUTI"
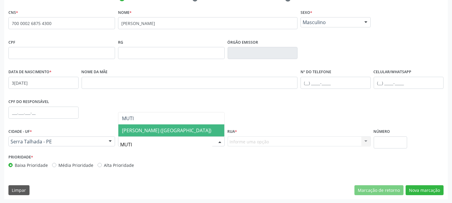
click at [149, 128] on span "José Tomé de Sousa (Mutirão)" at bounding box center [166, 130] width 89 height 7
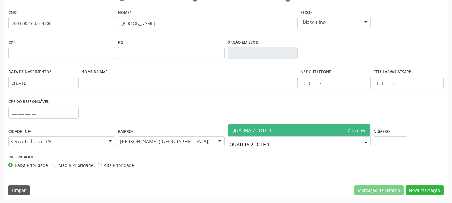
type input "QUADRA 2 LOTE 16"
click at [352, 126] on span "QUADRA 2 LOTE 16" at bounding box center [299, 130] width 142 height 12
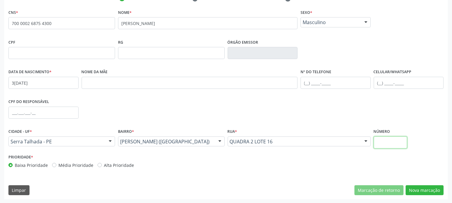
click at [392, 139] on input "text" at bounding box center [390, 142] width 33 height 12
type input "340"
click at [424, 189] on button "Nova marcação" at bounding box center [425, 190] width 38 height 10
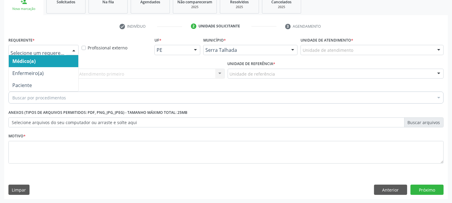
click at [67, 46] on div at bounding box center [43, 50] width 70 height 10
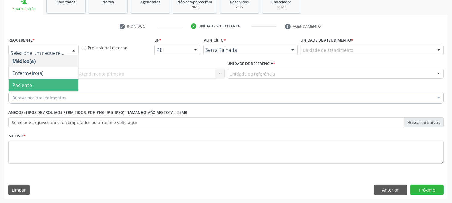
click at [48, 83] on span "Paciente" at bounding box center [44, 85] width 70 height 12
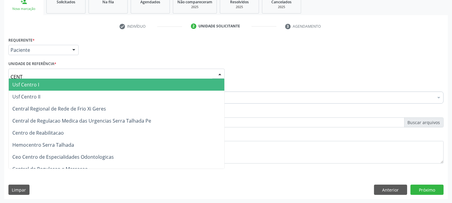
type input "CENTR"
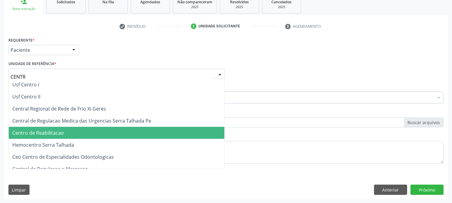
click at [59, 135] on span "Centro de Reabilitacao" at bounding box center [37, 132] width 51 height 7
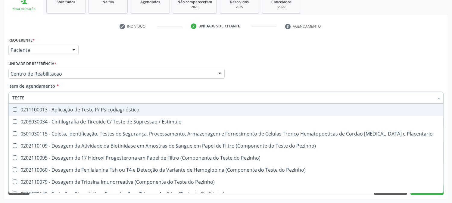
type input "TESTES"
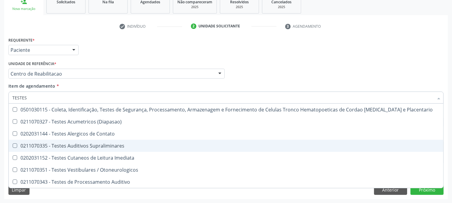
click at [68, 145] on div "0211070335 - Testes Auditivos Supraliminares" at bounding box center [225, 145] width 427 height 5
checkbox Supraliminares "true"
click at [0, 109] on div "Acompanhamento Acompanhe a situação das marcações correntes e finalizadas Relat…" at bounding box center [226, 70] width 452 height 265
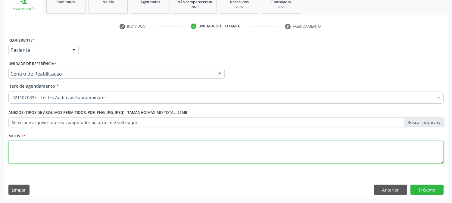
click at [109, 155] on textarea at bounding box center [225, 152] width 435 height 23
type textarea "."
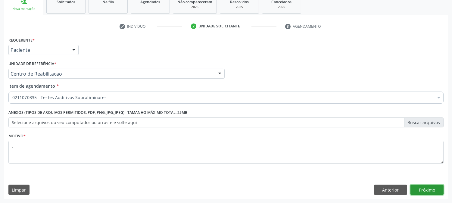
click at [437, 191] on button "Próximo" at bounding box center [426, 190] width 33 height 10
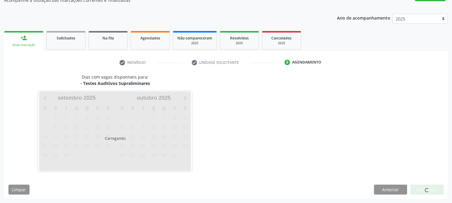
scroll to position [59, 0]
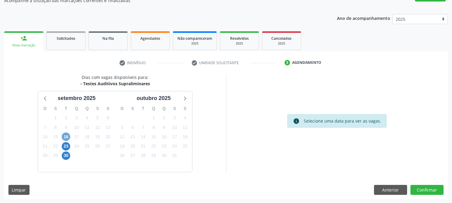
click at [67, 136] on span "16" at bounding box center [66, 137] width 8 height 8
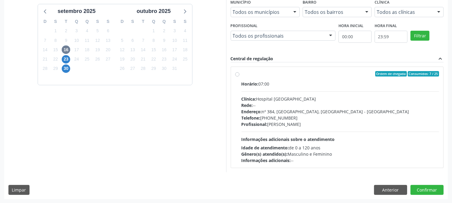
click at [310, 123] on div "Profissional: Cibelly de Souza Brandao" at bounding box center [341, 124] width 198 height 6
click at [239, 76] on input "Ordem de chegada Consumidos: 7 / 25 Horário: 07:00 Clínica: Hospital Sao Franci…" at bounding box center [237, 73] width 4 height 5
radio input "true"
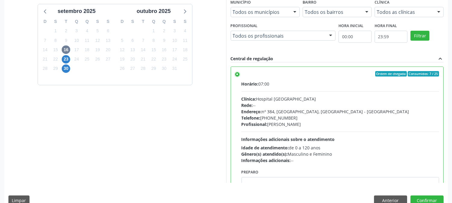
scroll to position [157, 0]
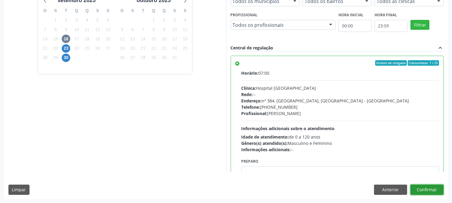
click at [421, 191] on button "Confirmar" at bounding box center [426, 190] width 33 height 10
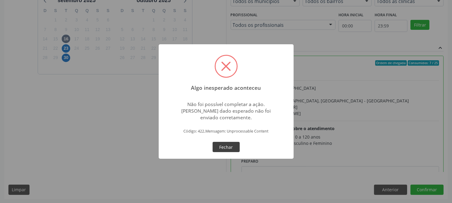
click at [229, 145] on button "Fechar" at bounding box center [226, 147] width 27 height 10
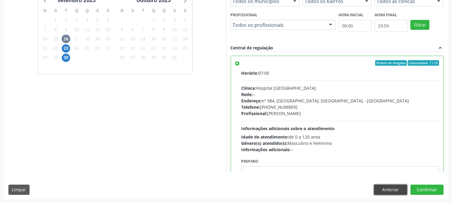
click at [396, 193] on button "Anterior" at bounding box center [390, 190] width 33 height 10
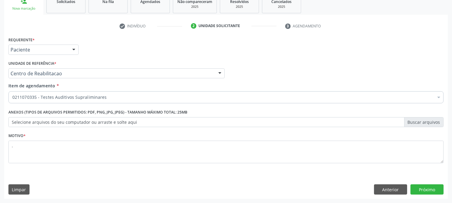
scroll to position [95, 0]
click at [396, 193] on button "Anterior" at bounding box center [390, 190] width 33 height 10
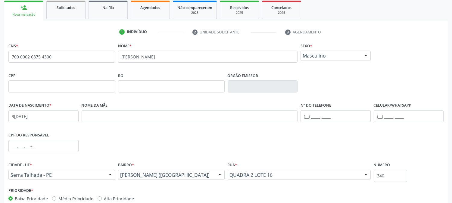
scroll to position [123, 0]
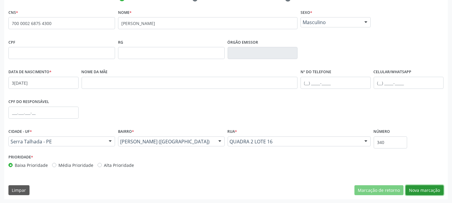
click at [416, 189] on button "Nova marcação" at bounding box center [425, 190] width 38 height 10
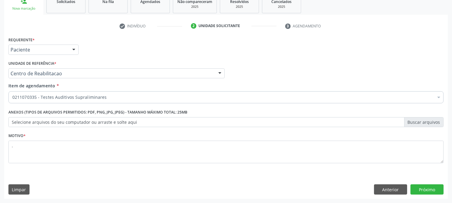
scroll to position [95, 0]
click at [420, 188] on button "Próximo" at bounding box center [426, 190] width 33 height 10
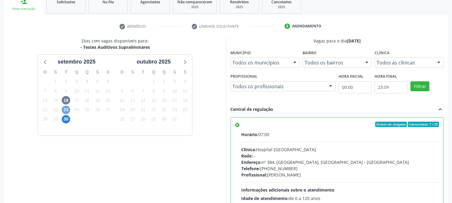
click at [68, 107] on span "23" at bounding box center [66, 110] width 8 height 8
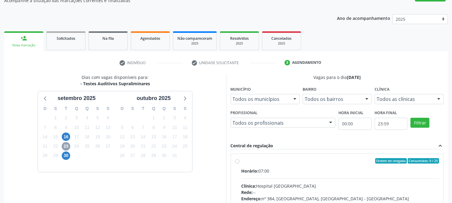
scroll to position [129, 0]
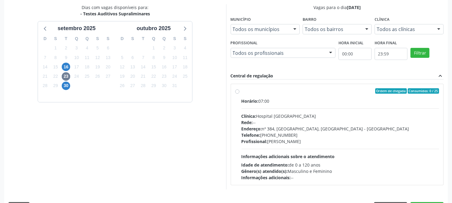
click at [272, 133] on div "Telefone: (81) 38312142" at bounding box center [341, 135] width 198 height 6
click at [239, 94] on input "Ordem de chegada Consumidos: 0 / 25 Horário: 07:00 Clínica: Hospital Sao Franci…" at bounding box center [237, 90] width 4 height 5
radio input "true"
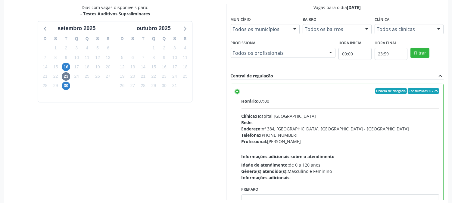
scroll to position [157, 0]
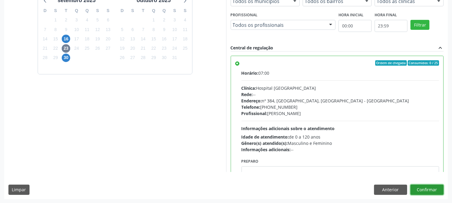
click at [424, 187] on button "Confirmar" at bounding box center [426, 190] width 33 height 10
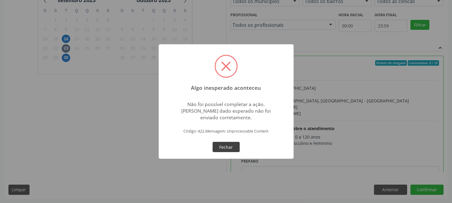
click at [232, 145] on button "Fechar" at bounding box center [226, 147] width 27 height 10
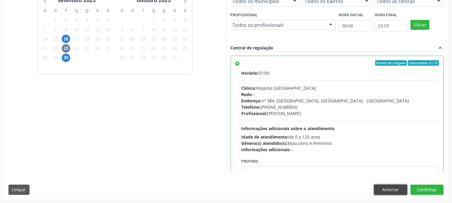
click at [398, 189] on button "Anterior" at bounding box center [390, 190] width 33 height 10
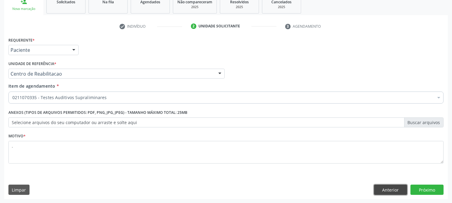
click at [398, 189] on button "Anterior" at bounding box center [390, 190] width 33 height 10
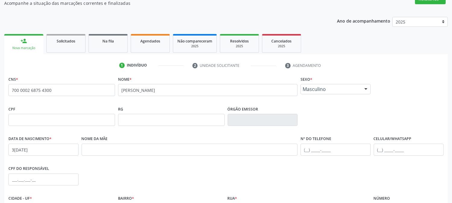
scroll to position [23, 0]
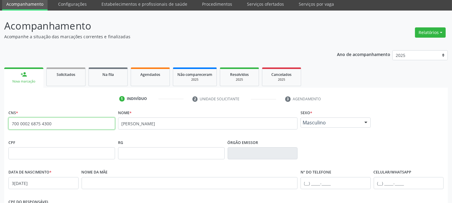
drag, startPoint x: 64, startPoint y: 124, endPoint x: 0, endPoint y: 120, distance: 64.3
click at [0, 120] on div "Acompanhamento Acompanhe a situação das marcações correntes e finalizadas Relat…" at bounding box center [226, 157] width 452 height 293
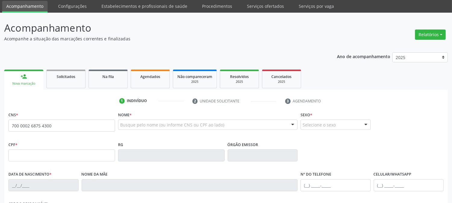
scroll to position [20, 0]
type input "700 0002 6875 4300"
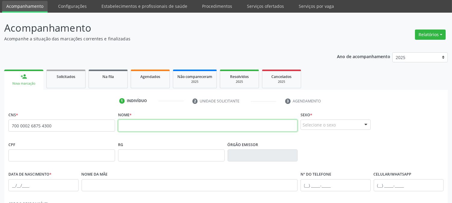
click at [160, 126] on input "text" at bounding box center [207, 126] width 179 height 12
type input "[PERSON_NAME]"
click at [307, 122] on div "Selecione o sexo" at bounding box center [336, 125] width 70 height 10
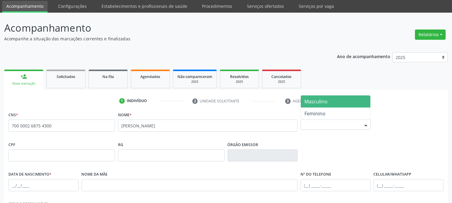
click at [315, 102] on span "Masculino" at bounding box center [315, 101] width 23 height 7
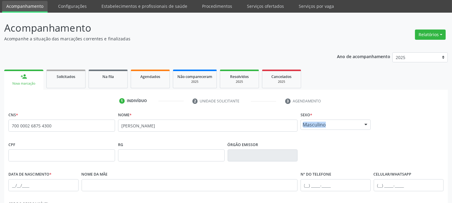
scroll to position [88, 0]
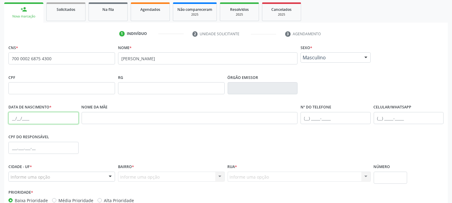
click at [11, 116] on input "text" at bounding box center [43, 118] width 70 height 12
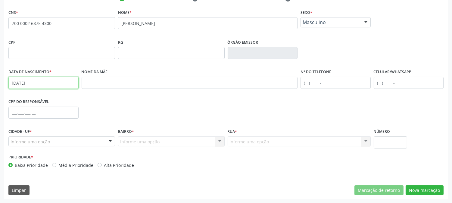
type input "31/08/2025"
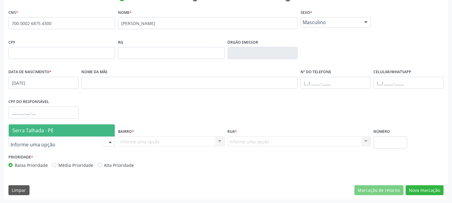
click at [52, 140] on div at bounding box center [61, 141] width 107 height 10
click at [52, 129] on span "Serra Talhada - PE" at bounding box center [32, 130] width 41 height 7
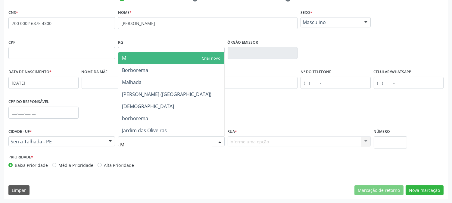
type input "MU"
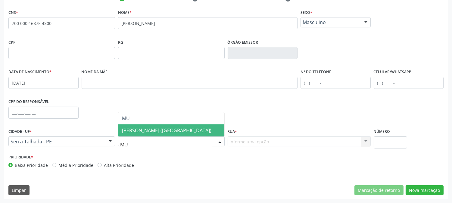
click at [157, 132] on span "José Tomé de Sousa (Mutirão)" at bounding box center [166, 130] width 89 height 7
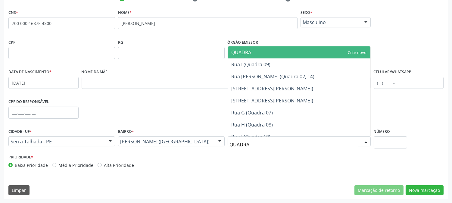
type input "QUADRA 2"
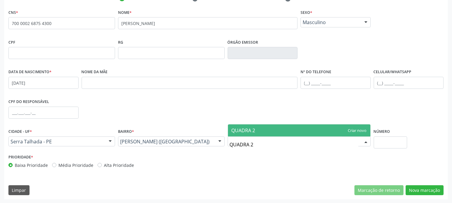
click at [283, 130] on span "QUADRA 2" at bounding box center [299, 130] width 142 height 12
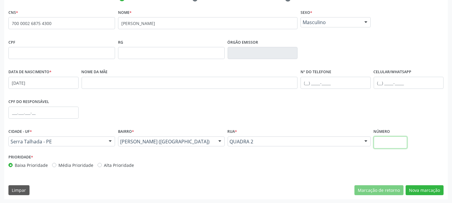
click at [383, 145] on input "text" at bounding box center [390, 142] width 33 height 12
type input "340"
click at [436, 190] on button "Nova marcação" at bounding box center [425, 190] width 38 height 10
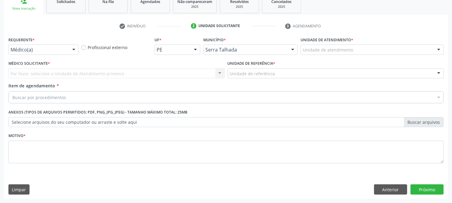
scroll to position [95, 0]
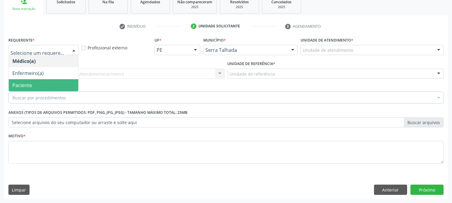
click at [44, 83] on span "Paciente" at bounding box center [44, 85] width 70 height 12
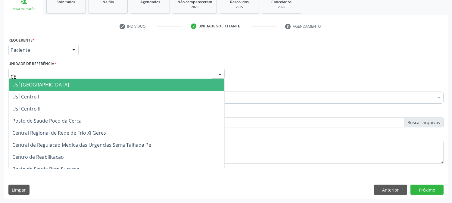
type input "CEN"
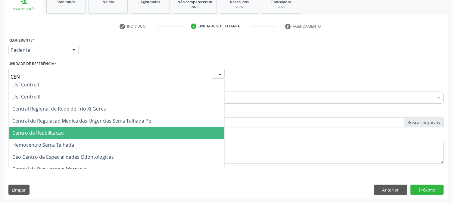
click at [58, 134] on span "Centro de Reabilitacao" at bounding box center [37, 132] width 51 height 7
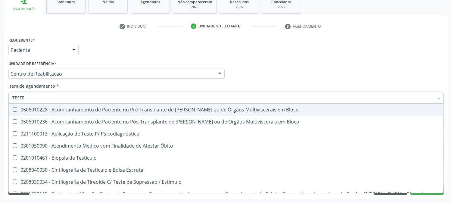
type input "TESTES"
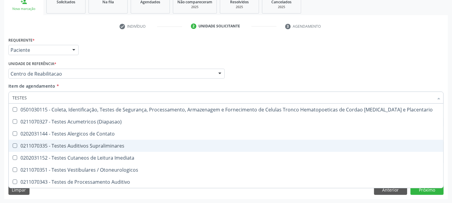
click at [55, 149] on span "0211070335 - Testes Auditivos Supraliminares" at bounding box center [226, 146] width 435 height 12
checkbox Supraliminares "true"
click at [0, 133] on div "Acompanhamento Acompanhe a situação das marcações correntes e finalizadas Relat…" at bounding box center [226, 70] width 452 height 265
checkbox \(Diapasao\) "true"
checkbox Supraliminares "false"
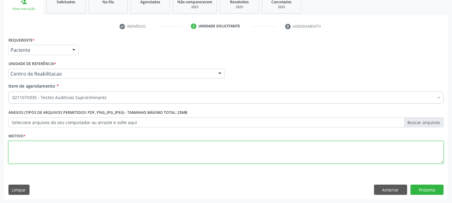
click at [78, 149] on textarea at bounding box center [225, 152] width 435 height 23
type textarea "."
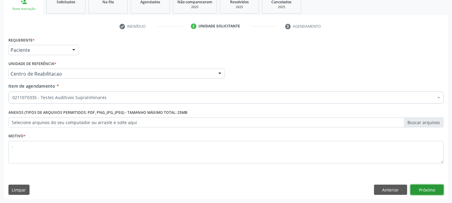
click at [432, 187] on button "Próximo" at bounding box center [426, 190] width 33 height 10
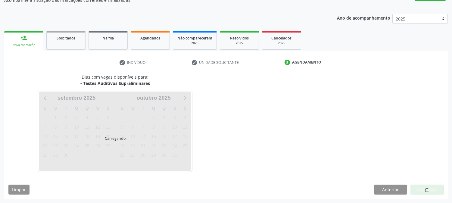
scroll to position [59, 0]
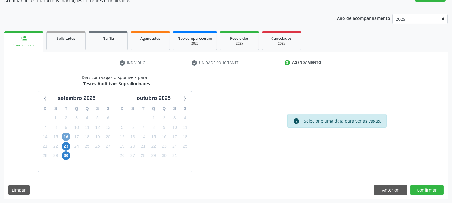
click at [65, 133] on span "16" at bounding box center [66, 137] width 8 height 8
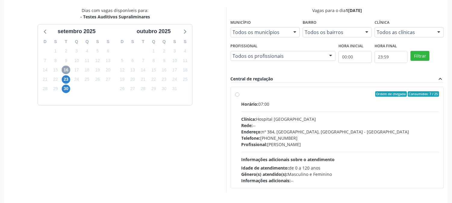
scroll to position [146, 0]
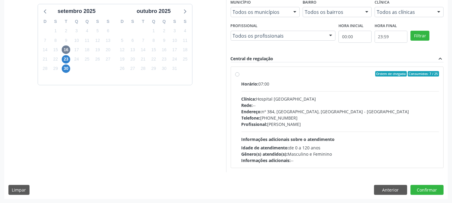
click at [282, 132] on div "Horário: 07:00 Clínica: Hospital Sao Francisco Rede: -- Endereço: nº 384, Varze…" at bounding box center [341, 122] width 198 height 83
click at [239, 76] on input "Ordem de chegada Consumidos: 7 / 25 Horário: 07:00 Clínica: Hospital Sao Franci…" at bounding box center [237, 73] width 4 height 5
radio input "true"
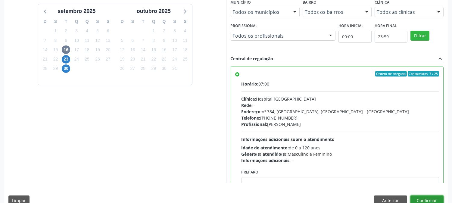
click at [432, 198] on button "Confirmar" at bounding box center [426, 200] width 33 height 10
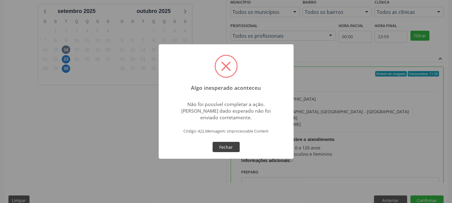
click at [229, 143] on button "Fechar" at bounding box center [226, 147] width 27 height 10
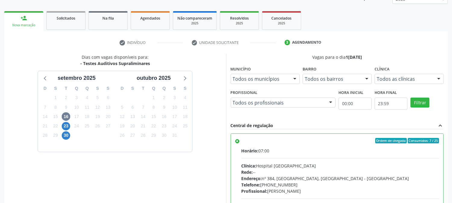
scroll to position [0, 0]
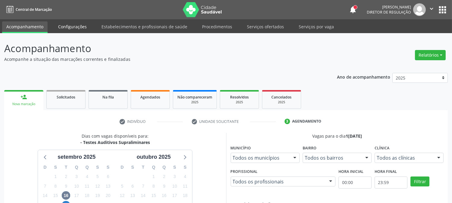
click at [77, 27] on link "Configurações" at bounding box center [72, 26] width 37 height 11
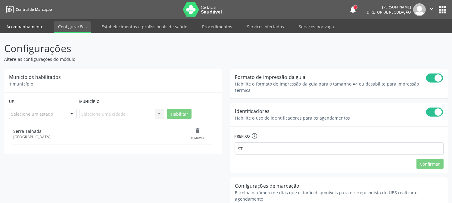
click at [41, 30] on link "Acompanhamento" at bounding box center [24, 26] width 45 height 11
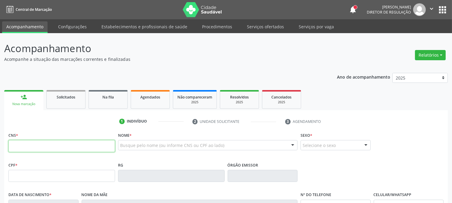
drag, startPoint x: 41, startPoint y: 148, endPoint x: 46, endPoint y: 145, distance: 6.3
click at [43, 147] on input "text" at bounding box center [61, 146] width 107 height 12
type input "898 0063 4971 5219"
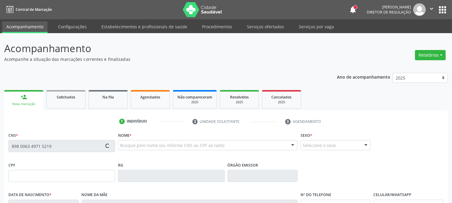
type input "001.796.334-65"
type input "23/01/2024"
type input "Rosimere Alves da Silva"
type input "(87) 99999-9999"
type input "095.912.124-29"
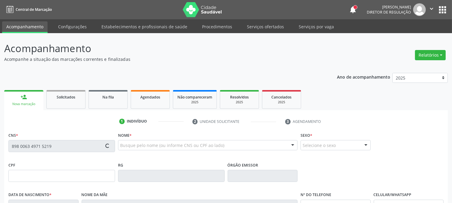
type input "S/N"
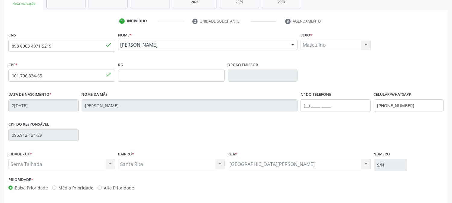
scroll to position [123, 0]
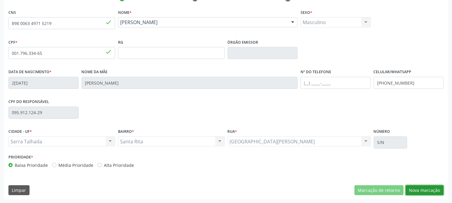
click at [429, 192] on button "Nova marcação" at bounding box center [425, 190] width 38 height 10
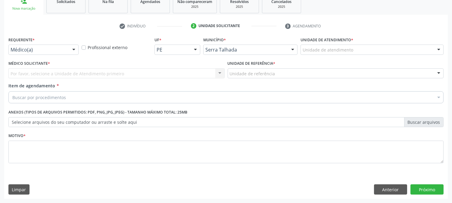
scroll to position [95, 0]
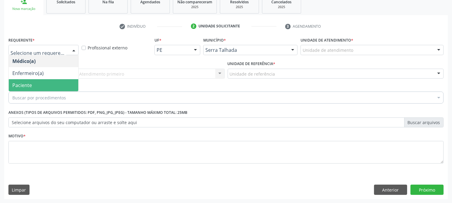
click at [51, 88] on span "Paciente" at bounding box center [44, 85] width 70 height 12
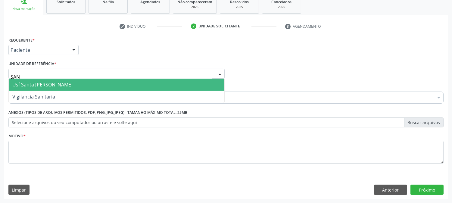
type input "SANT"
click at [55, 82] on span "Usf Santa [PERSON_NAME]" at bounding box center [42, 84] width 60 height 7
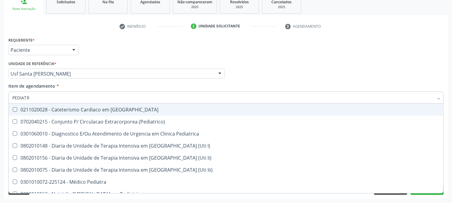
type input "PEDIATRA"
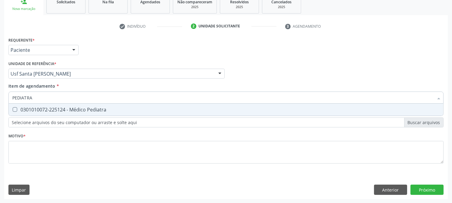
click at [62, 112] on div "0301010072-225124 - Médico Pediatra" at bounding box center [225, 109] width 427 height 5
checkbox Pediatra "true"
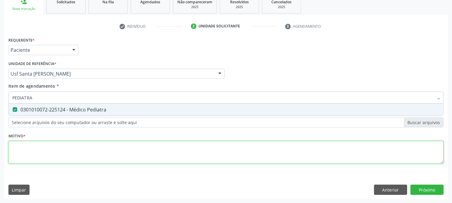
click at [65, 154] on div "Requerente * Paciente Médico(a) Enfermeiro(a) Paciente Nenhum resultado encontr…" at bounding box center [225, 104] width 435 height 136
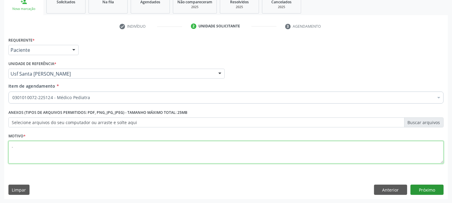
type textarea "."
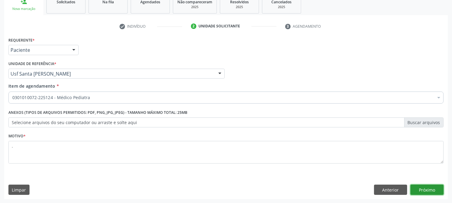
click at [434, 188] on button "Próximo" at bounding box center [426, 190] width 33 height 10
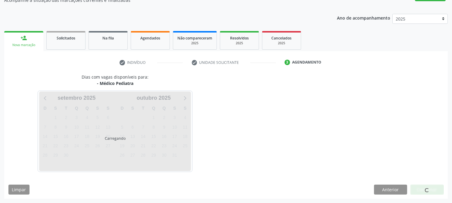
scroll to position [59, 0]
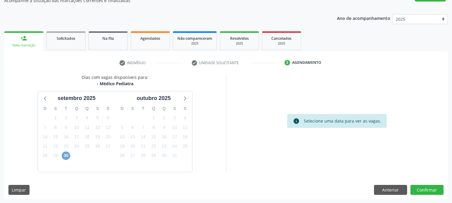
click at [67, 155] on span "30" at bounding box center [66, 155] width 8 height 8
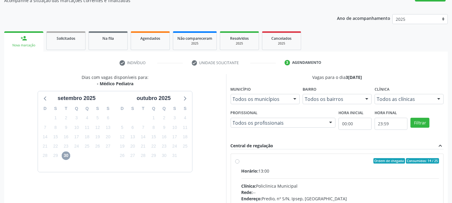
scroll to position [146, 0]
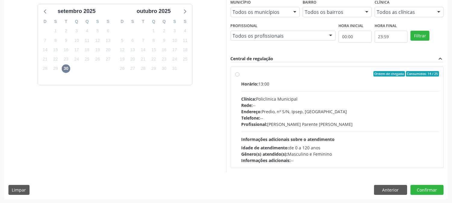
click at [292, 110] on div "Endereço: Predio, nº S/N, Ipsep, Serra Talhada - PE" at bounding box center [341, 111] width 198 height 6
click at [239, 76] on input "Ordem de chegada Consumidos: 14 / 25 Horário: 13:00 Clínica: Policlinica Munici…" at bounding box center [237, 73] width 4 height 5
radio input "true"
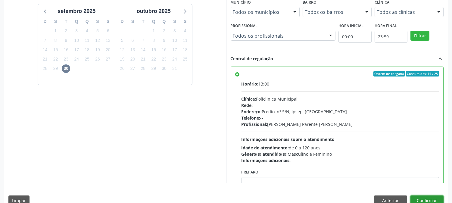
click at [426, 199] on button "Confirmar" at bounding box center [426, 200] width 33 height 10
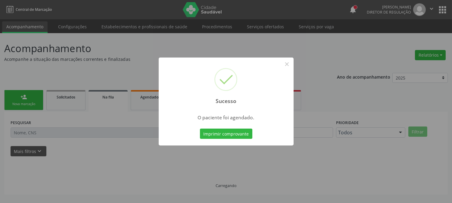
scroll to position [0, 0]
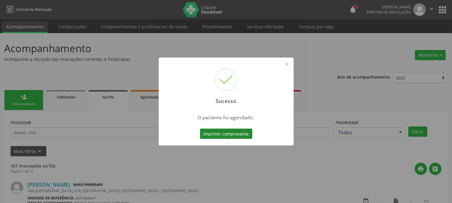
click at [246, 136] on button "Imprimir comprovante" at bounding box center [226, 134] width 52 height 10
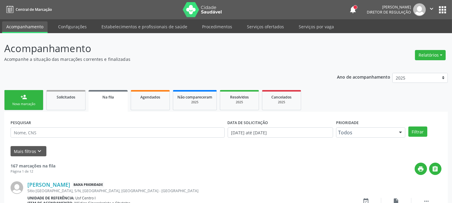
click at [28, 104] on div "Nova marcação" at bounding box center [24, 104] width 30 height 5
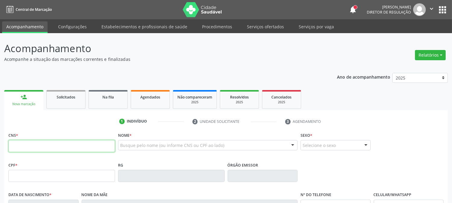
click at [75, 145] on input "text" at bounding box center [61, 146] width 107 height 12
type input "898 0063 1391 3991"
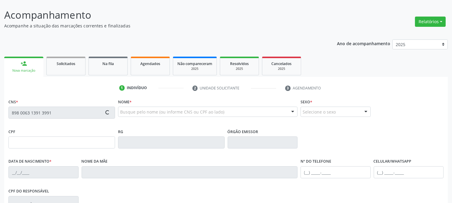
type input "13/12/2022"
type input "Thaysa Vitoria de Sousa Santos"
type input "(87) 99999-9999"
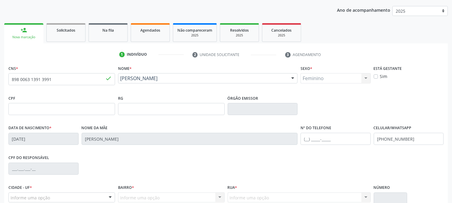
scroll to position [123, 0]
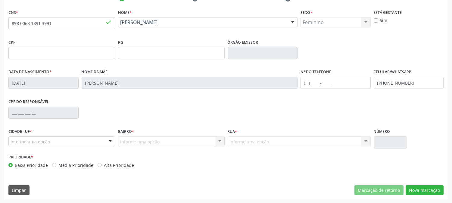
click at [65, 143] on div "Informe uma opção" at bounding box center [61, 141] width 107 height 10
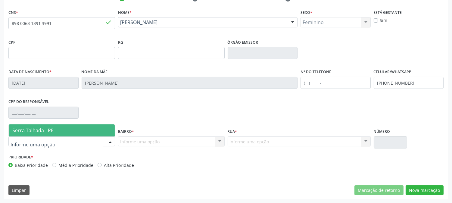
click at [65, 129] on span "Serra Talhada - PE" at bounding box center [62, 130] width 106 height 12
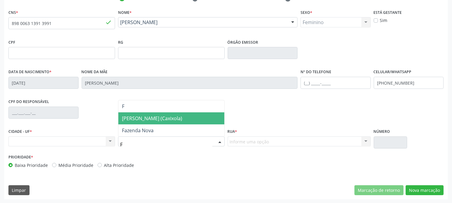
scroll to position [0, 0]
type input "F"
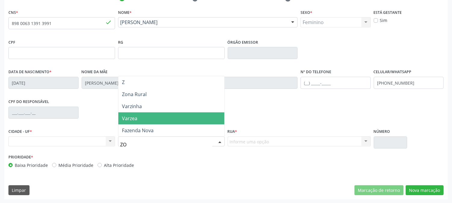
type input "ZON"
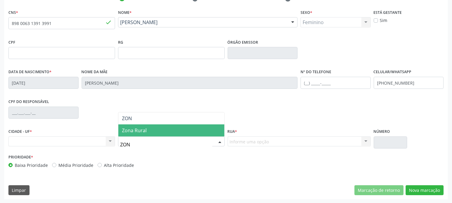
click at [181, 127] on span "Zona Rural" at bounding box center [171, 130] width 106 height 12
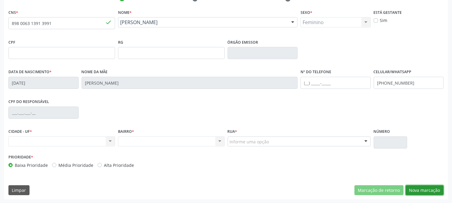
click at [416, 186] on button "Nova marcação" at bounding box center [425, 190] width 38 height 10
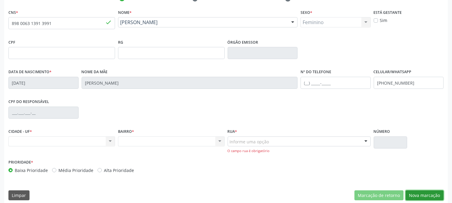
scroll to position [128, 0]
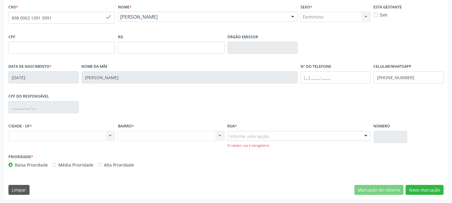
click at [94, 136] on div "Nenhum resultado encontrado para: " " Não há nenhuma opção para ser exibida." at bounding box center [61, 136] width 107 height 10
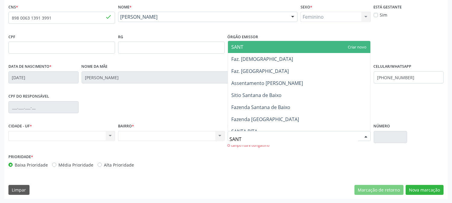
type input "SANTA"
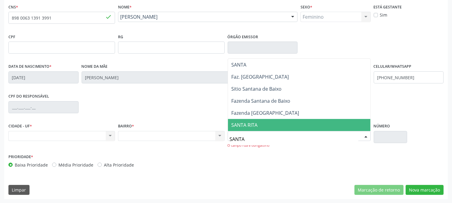
click at [251, 130] on span "SANTA RITA" at bounding box center [299, 125] width 142 height 12
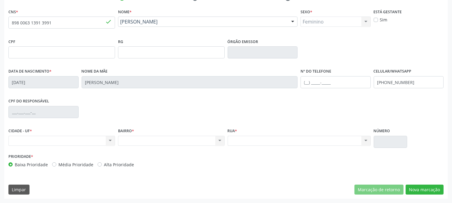
scroll to position [123, 0]
click at [425, 193] on button "Nova marcação" at bounding box center [425, 190] width 38 height 10
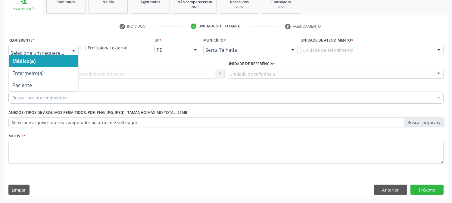
click at [73, 51] on div at bounding box center [73, 50] width 9 height 10
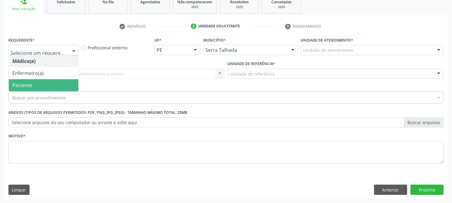
click at [62, 83] on span "Paciente" at bounding box center [44, 85] width 70 height 12
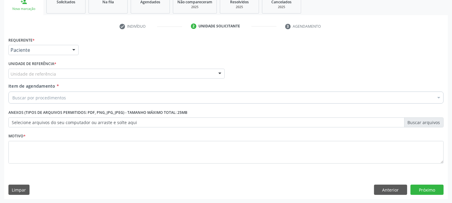
click at [63, 73] on div "Unidade de referência" at bounding box center [116, 74] width 216 height 10
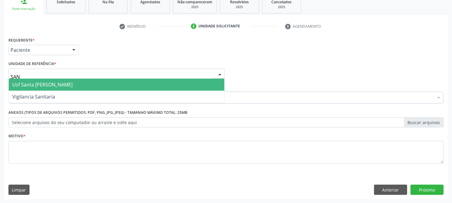
type input "SANT"
click at [61, 86] on span "Usf Santa [PERSON_NAME]" at bounding box center [42, 84] width 60 height 7
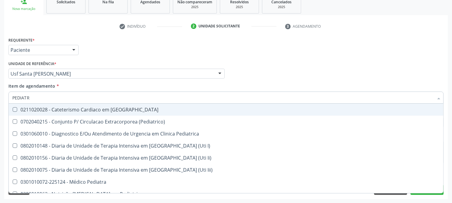
type input "PEDIATRA"
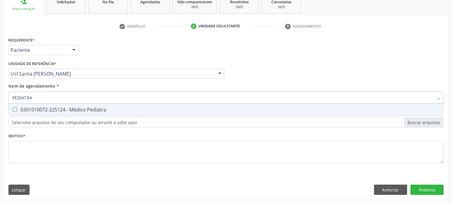
click at [71, 109] on div "0301010072-225124 - Médico Pediatra" at bounding box center [225, 109] width 427 height 5
checkbox Pediatra "true"
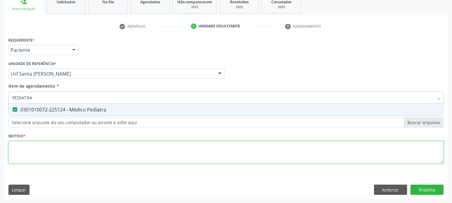
click at [67, 154] on div "Requerente * Paciente Médico(a) Enfermeiro(a) Paciente Nenhum resultado encontr…" at bounding box center [225, 104] width 435 height 136
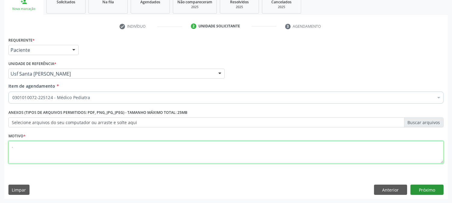
type textarea "."
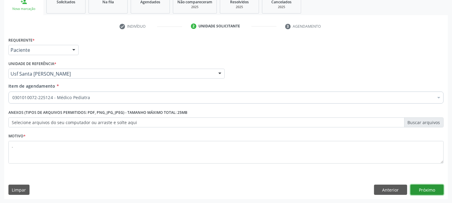
click at [426, 188] on button "Próximo" at bounding box center [426, 190] width 33 height 10
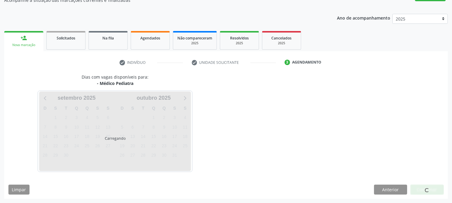
scroll to position [59, 0]
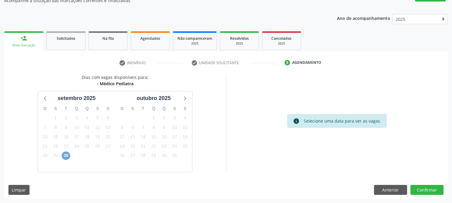
click at [67, 157] on span "30" at bounding box center [66, 155] width 8 height 8
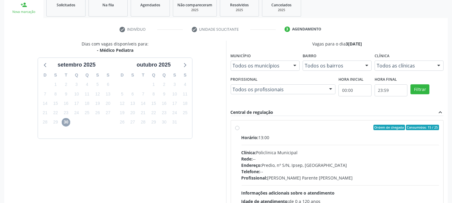
scroll to position [146, 0]
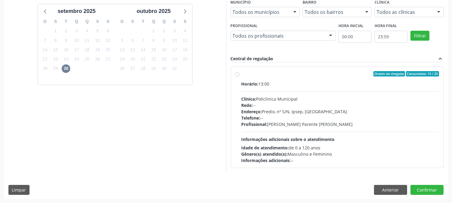
click at [347, 127] on div "Horário: 13:00 Clínica: Policlinica Municipal Rede: -- Endereço: Predio, nº S/N…" at bounding box center [341, 122] width 198 height 83
click at [239, 76] on input "Ordem de chegada Consumidos: 15 / 25 Horário: 13:00 Clínica: Policlinica Munici…" at bounding box center [237, 73] width 4 height 5
radio input "true"
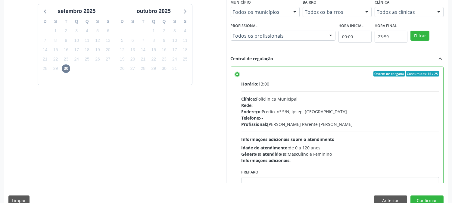
scroll to position [157, 0]
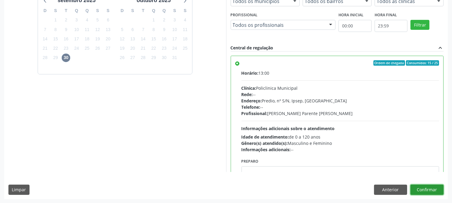
click at [423, 185] on button "Confirmar" at bounding box center [426, 190] width 33 height 10
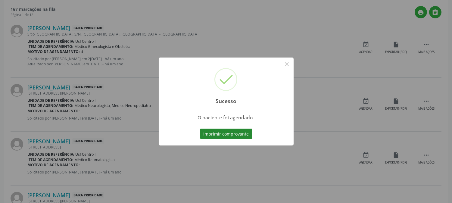
scroll to position [0, 0]
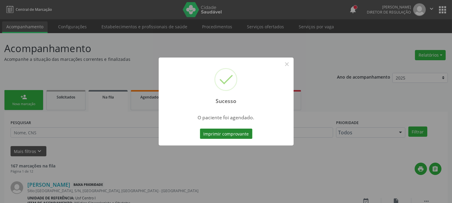
click at [218, 136] on button "Imprimir comprovante" at bounding box center [226, 134] width 52 height 10
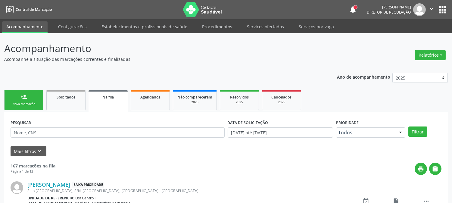
click at [29, 99] on link "person_add Nova marcação" at bounding box center [23, 100] width 39 height 20
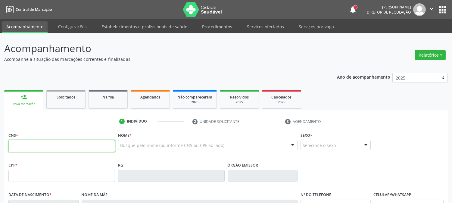
click at [61, 146] on input "text" at bounding box center [61, 146] width 107 height 12
type input "700 6029 4314 1169"
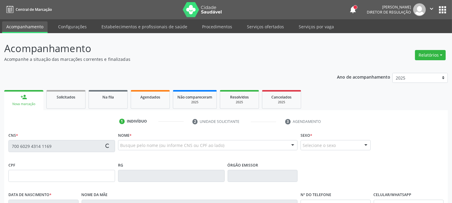
type input "171.170.024-09"
type input "25/03/2020"
type input "Maria Brenda Sliva Araujo"
type input "(87) 99999-9999"
type input "095.488.094-35"
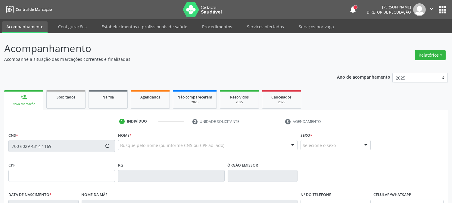
type input "S/N"
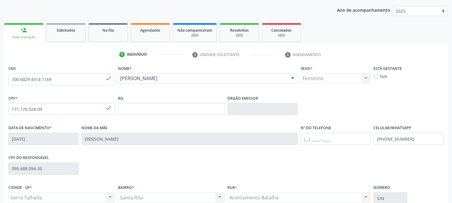
scroll to position [123, 0]
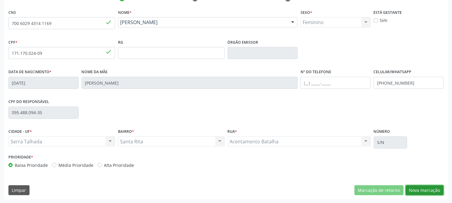
click at [425, 191] on button "Nova marcação" at bounding box center [425, 190] width 38 height 10
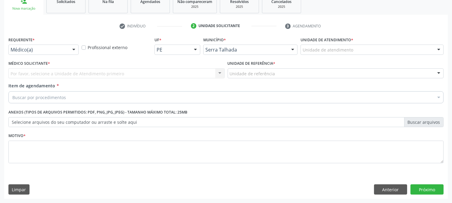
scroll to position [95, 0]
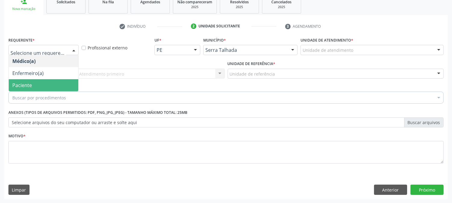
click at [43, 82] on span "Paciente" at bounding box center [44, 85] width 70 height 12
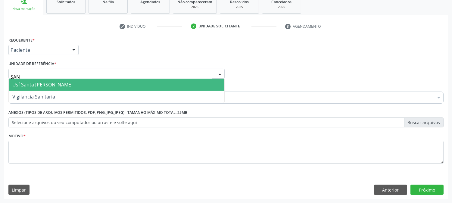
type input "SANT"
click at [47, 80] on span "Usf Santa [PERSON_NAME]" at bounding box center [117, 85] width 216 height 12
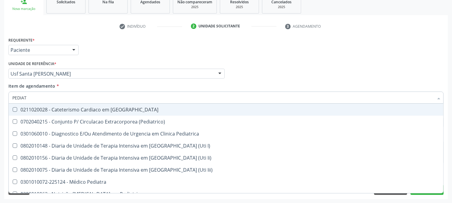
type input "PEDIATR"
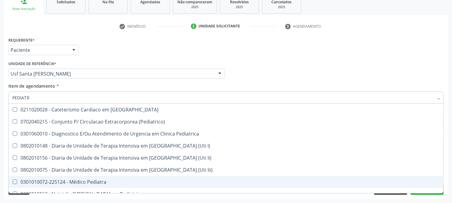
click at [65, 181] on div "0301010072-225124 - Médico Pediatra" at bounding box center [225, 181] width 427 height 5
checkbox Pediatra "true"
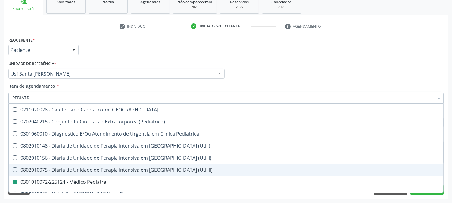
click at [0, 133] on div "Acompanhamento Acompanhe a situação das marcações correntes e finalizadas Relat…" at bounding box center [226, 70] width 452 height 265
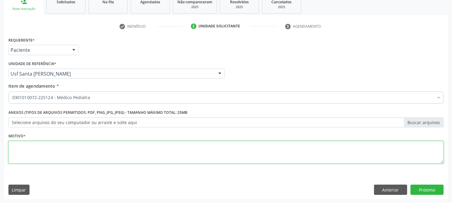
click at [38, 142] on textarea at bounding box center [225, 152] width 435 height 23
type textarea "."
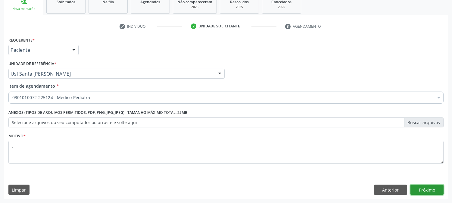
click at [429, 185] on button "Próximo" at bounding box center [426, 190] width 33 height 10
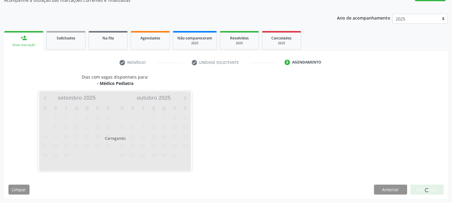
scroll to position [59, 0]
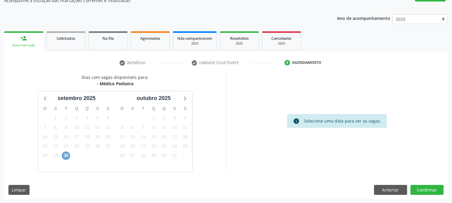
click at [68, 153] on span "30" at bounding box center [66, 155] width 8 height 8
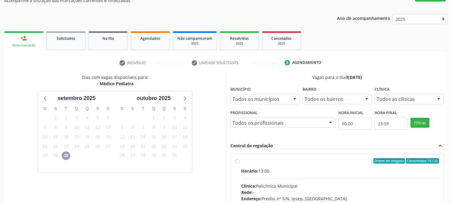
scroll to position [146, 0]
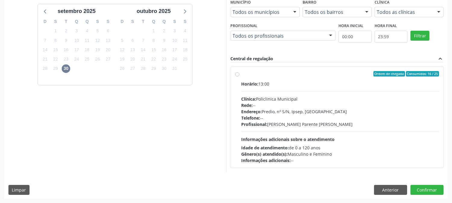
click at [321, 114] on div "Endereço: Predio, nº S/N, Ipsep, Serra Talhada - PE" at bounding box center [341, 111] width 198 height 6
click at [239, 76] on input "Ordem de chegada Consumidos: 16 / 25 Horário: 13:00 Clínica: Policlinica Munici…" at bounding box center [237, 73] width 4 height 5
radio input "true"
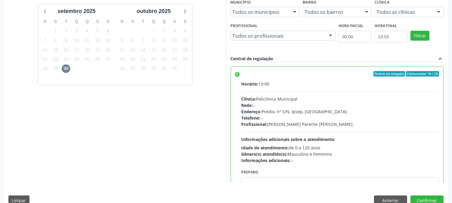
scroll to position [157, 0]
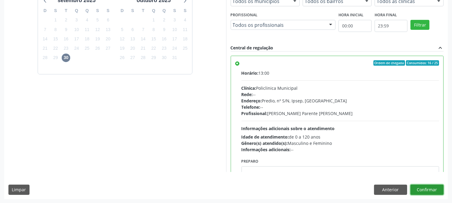
click at [423, 192] on button "Confirmar" at bounding box center [426, 190] width 33 height 10
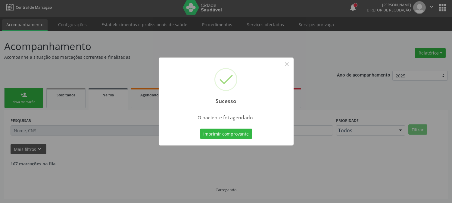
scroll to position [0, 0]
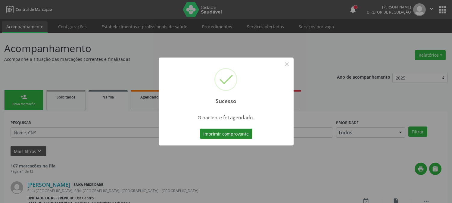
click at [240, 133] on button "Imprimir comprovante" at bounding box center [226, 134] width 52 height 10
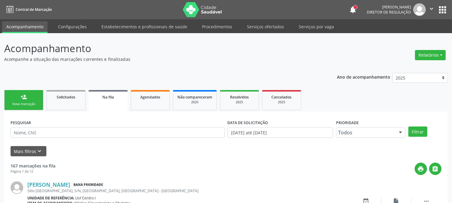
click at [40, 97] on link "person_add Nova marcação" at bounding box center [23, 100] width 39 height 20
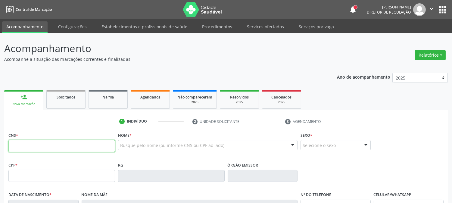
click at [81, 144] on input "text" at bounding box center [61, 146] width 107 height 12
type input "702 0008 9662 0708"
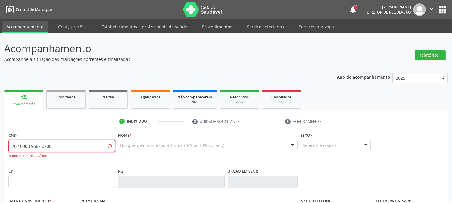
drag, startPoint x: 64, startPoint y: 143, endPoint x: 0, endPoint y: 146, distance: 63.6
click at [0, 146] on div "Acompanhamento Acompanhe a situação das marcações correntes e finalizadas Relat…" at bounding box center [226, 182] width 452 height 299
type input "7"
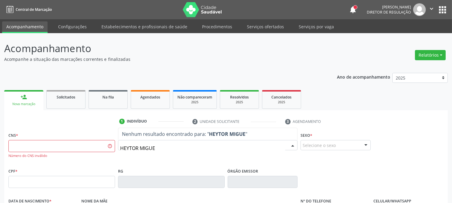
type input "HEYTOR MIGUEL"
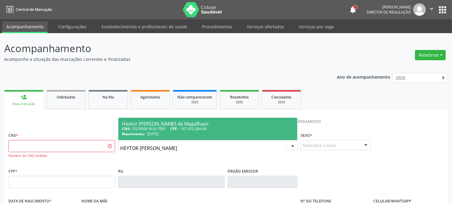
click at [178, 132] on div "Nascimento: 01/10/2019" at bounding box center [208, 133] width 172 height 5
type input "702 0008 9620 7081"
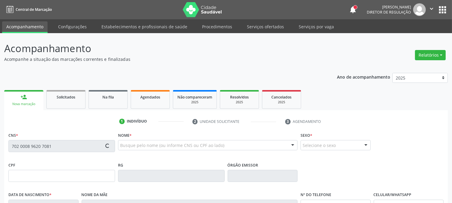
type input "167.370.284-89"
type input "01/10/2019"
type input "Gessica Natalia dos Santos"
type input "(87) 99914-6034"
type input "429"
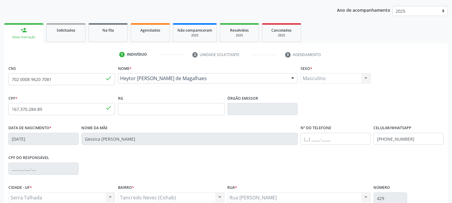
scroll to position [123, 0]
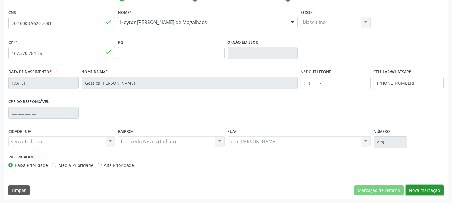
click at [419, 191] on button "Nova marcação" at bounding box center [425, 190] width 38 height 10
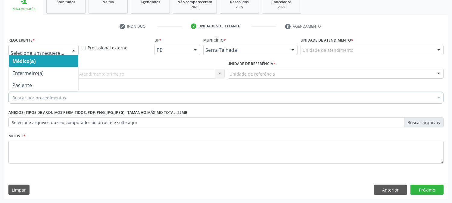
click at [55, 46] on div at bounding box center [43, 50] width 70 height 10
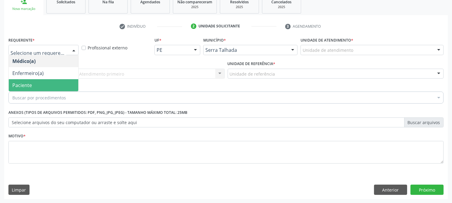
click at [55, 85] on span "Paciente" at bounding box center [44, 85] width 70 height 12
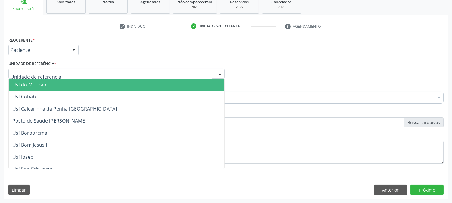
click at [66, 73] on div at bounding box center [116, 74] width 216 height 10
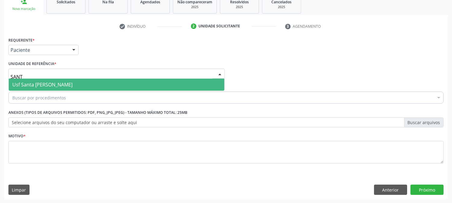
type input "SANTA"
click at [67, 81] on span "Usf Santa [PERSON_NAME]" at bounding box center [42, 84] width 60 height 7
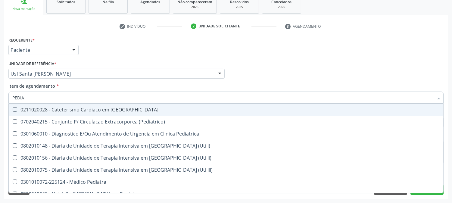
type input "PEDIAT"
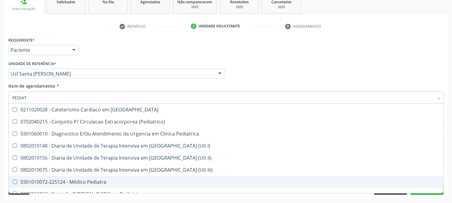
click at [89, 179] on div "0301010072-225124 - Médico Pediatra" at bounding box center [225, 181] width 427 height 5
checkbox Pediatra "true"
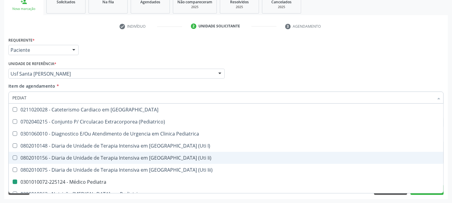
click at [0, 126] on div "Acompanhamento Acompanhe a situação das marcações correntes e finalizadas Relat…" at bounding box center [226, 70] width 452 height 265
checkbox \(Pediatrico\) "true"
checkbox Pediatra "false"
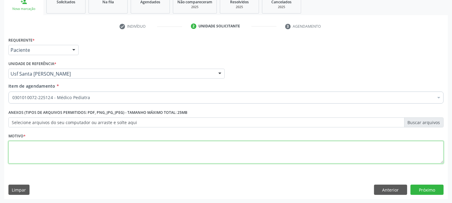
click at [55, 151] on textarea at bounding box center [225, 152] width 435 height 23
type textarea "."
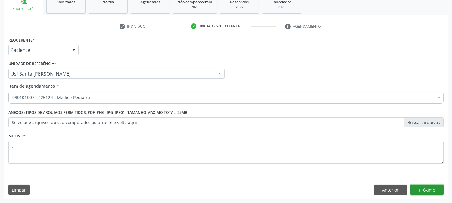
click at [432, 192] on button "Próximo" at bounding box center [426, 190] width 33 height 10
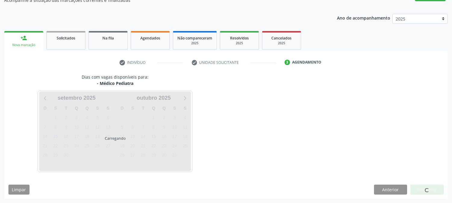
scroll to position [59, 0]
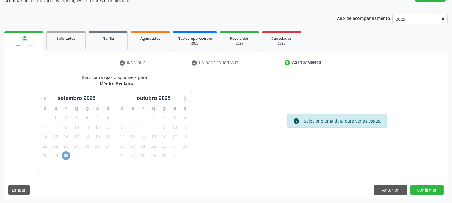
click at [66, 158] on span "30" at bounding box center [66, 155] width 8 height 8
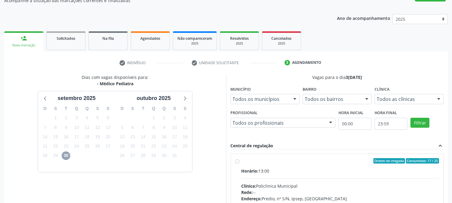
scroll to position [146, 0]
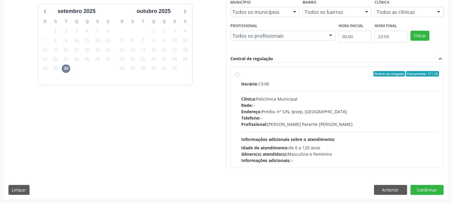
click at [305, 125] on div "Profissional: Bianca de Oliveira Parente Bezerra" at bounding box center [341, 124] width 198 height 6
click at [239, 76] on input "Ordem de chegada Consumidos: 17 / 25 Horário: 13:00 Clínica: Policlinica Munici…" at bounding box center [237, 73] width 4 height 5
radio input "true"
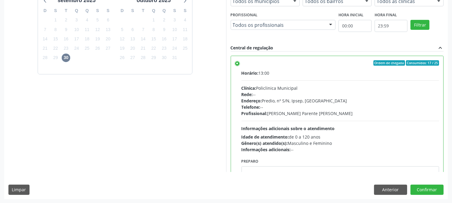
scroll to position [30, 0]
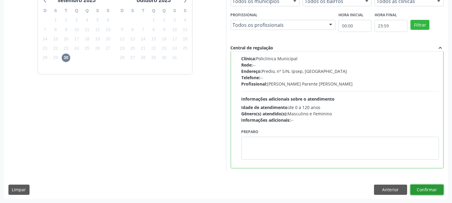
click at [429, 190] on button "Confirmar" at bounding box center [426, 190] width 33 height 10
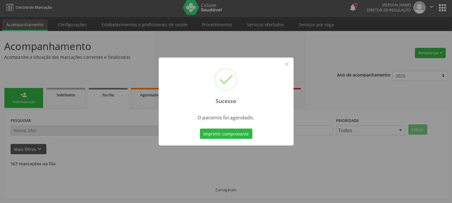
scroll to position [0, 0]
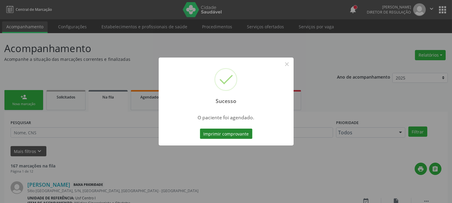
click at [215, 130] on button "Imprimir comprovante" at bounding box center [226, 134] width 52 height 10
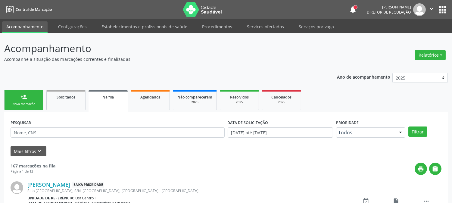
click at [30, 98] on link "person_add Nova marcação" at bounding box center [23, 100] width 39 height 20
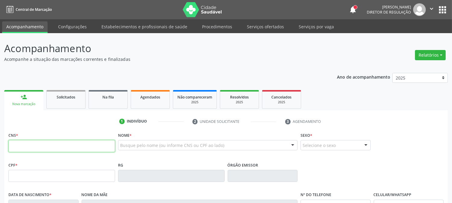
click at [72, 145] on input "text" at bounding box center [61, 146] width 107 height 12
type input "801 4404 4864 1106"
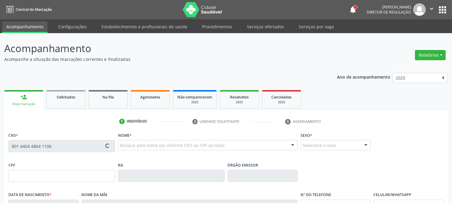
type input "355.763.858-88"
type input "[DATE]"
type input "[PERSON_NAME]"
type input "[PHONE_NUMBER]"
type input "2584"
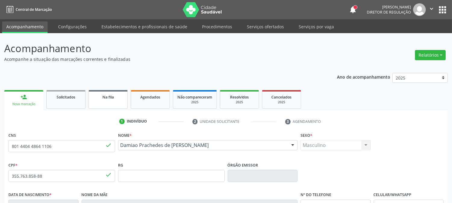
click at [112, 100] on link "Na fila" at bounding box center [108, 99] width 39 height 19
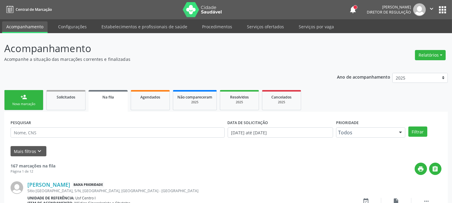
click at [28, 101] on link "person_add Nova marcação" at bounding box center [23, 100] width 39 height 20
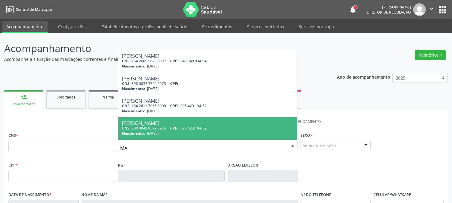
type input "M"
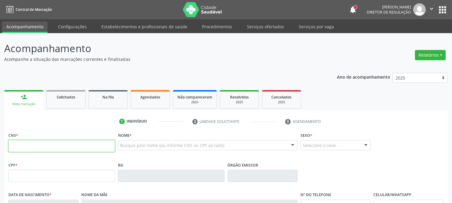
click at [72, 151] on input "text" at bounding box center [61, 146] width 107 height 12
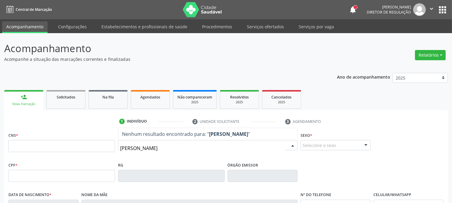
type input "[PERSON_NAME]"
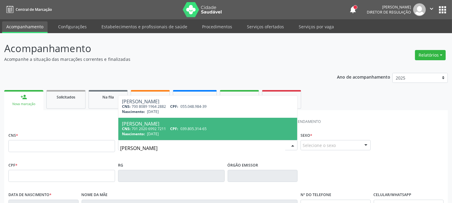
click at [181, 128] on div "CNS: 701 2020 6992 7211 CPF: 039.805.314-65" at bounding box center [208, 128] width 172 height 5
type input "701 2020 6992 7211"
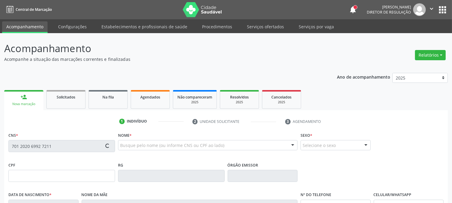
scroll to position [123, 0]
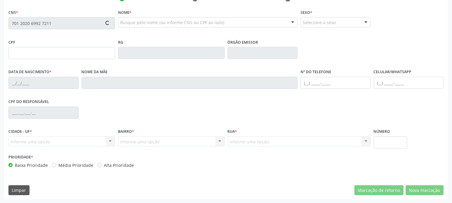
type input "039.805.314-65"
type input "[DATE]"
type input "[PERSON_NAME]"
type input "[PHONE_NUMBER]"
type input "030.550.394-40"
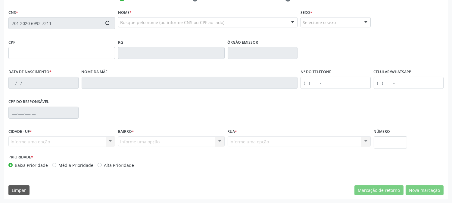
type input "S/N"
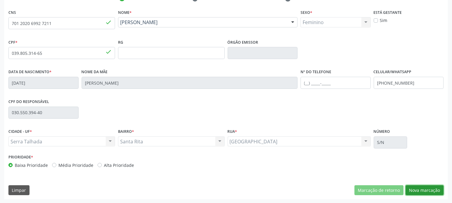
click at [409, 185] on button "Nova marcação" at bounding box center [425, 190] width 38 height 10
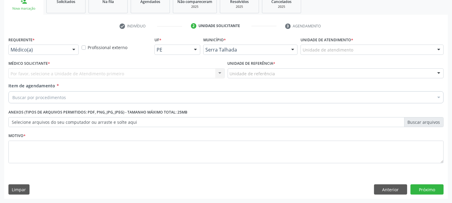
scroll to position [95, 0]
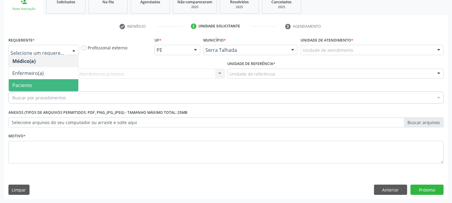
click at [33, 79] on span "Paciente" at bounding box center [44, 85] width 70 height 12
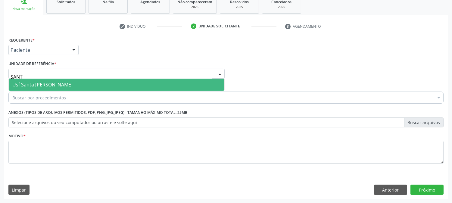
type input "SANTA"
click at [36, 85] on span "Usf Santa [PERSON_NAME]" at bounding box center [42, 84] width 60 height 7
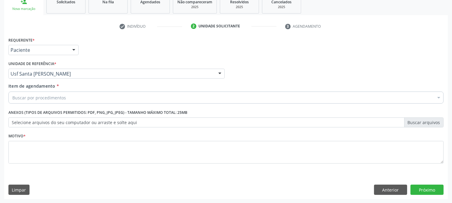
drag, startPoint x: 40, startPoint y: 98, endPoint x: 37, endPoint y: 98, distance: 3.7
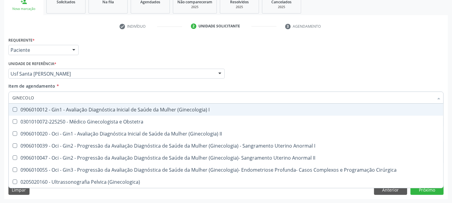
type input "GINECOLOG"
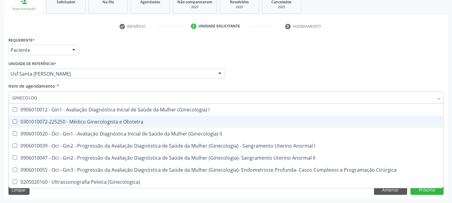
click at [21, 119] on div "0301010072-225250 - Médico Ginecologista e Obstetra" at bounding box center [225, 121] width 427 height 5
checkbox Obstetra "true"
click at [0, 111] on div "Acompanhamento Acompanhe a situação das marcações correntes e finalizadas Relat…" at bounding box center [226, 70] width 452 height 265
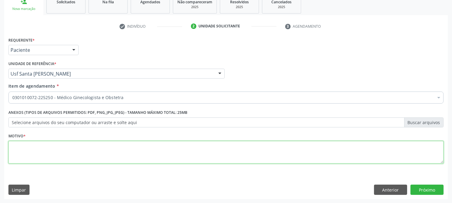
click at [22, 148] on textarea at bounding box center [225, 152] width 435 height 23
type textarea "."
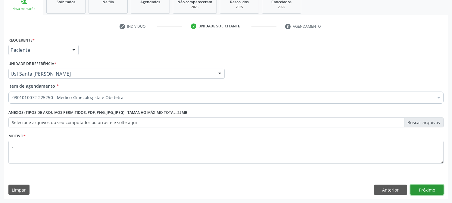
click at [429, 189] on button "Próximo" at bounding box center [426, 190] width 33 height 10
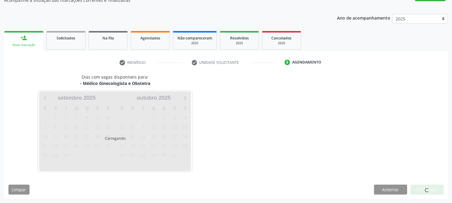
scroll to position [59, 0]
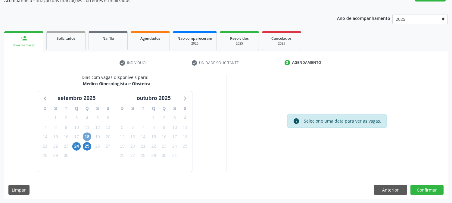
click at [86, 134] on span "18" at bounding box center [87, 137] width 8 height 8
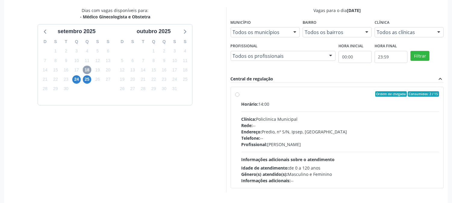
scroll to position [146, 0]
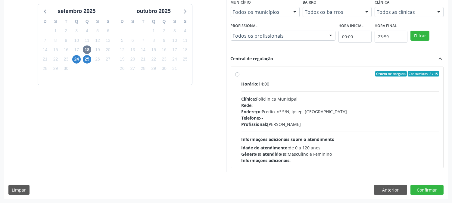
click at [316, 113] on div "Endereço: Predio, nº S/N, Ipsep, [GEOGRAPHIC_DATA]" at bounding box center [341, 111] width 198 height 6
click at [239, 76] on input "Ordem de chegada Consumidos: 2 / 15 Horário: 14:00 Clínica: Policlinica Municip…" at bounding box center [237, 73] width 4 height 5
radio input "true"
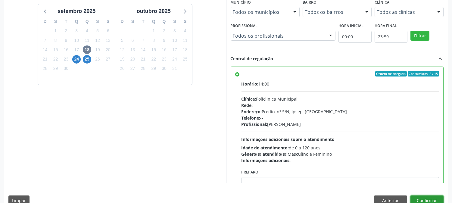
click at [419, 198] on button "Confirmar" at bounding box center [426, 200] width 33 height 10
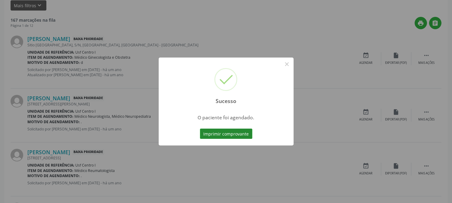
scroll to position [0, 0]
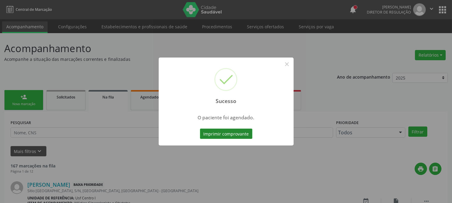
click at [220, 133] on button "Imprimir comprovante" at bounding box center [226, 134] width 52 height 10
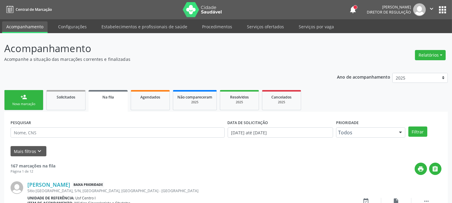
click at [26, 98] on div "person_add" at bounding box center [23, 97] width 7 height 7
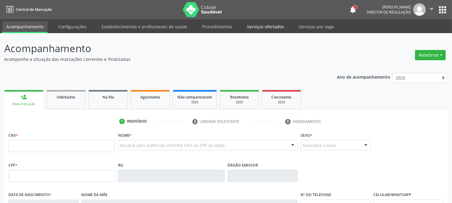
click at [269, 28] on link "Serviços ofertados" at bounding box center [265, 26] width 45 height 11
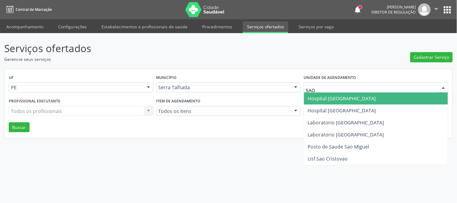
type input "SAO F"
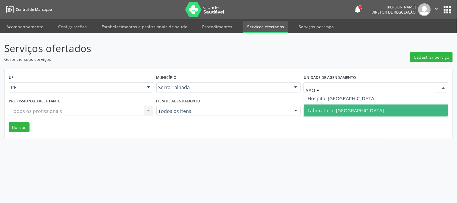
click at [327, 108] on span "Laboratorio [GEOGRAPHIC_DATA]" at bounding box center [345, 110] width 76 height 7
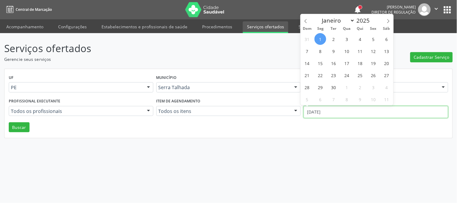
click at [353, 110] on input "[DATE]" at bounding box center [376, 112] width 145 height 12
click at [304, 21] on icon at bounding box center [306, 21] width 4 height 4
select select "7"
click at [321, 67] on span "11" at bounding box center [320, 63] width 12 height 12
type input "[DATE]"
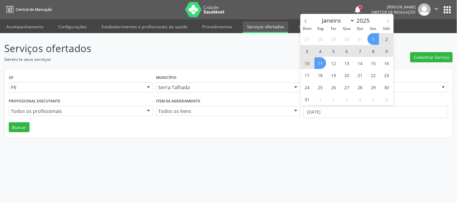
click at [389, 23] on span at bounding box center [388, 19] width 10 height 10
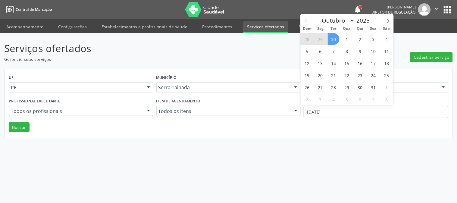
click at [304, 22] on icon at bounding box center [306, 21] width 4 height 4
select select "8"
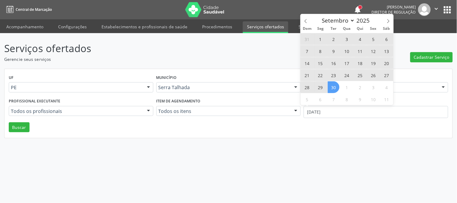
click at [337, 86] on span "30" at bounding box center [334, 87] width 12 height 12
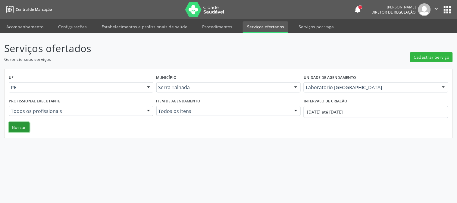
click at [20, 124] on button "Buscar" at bounding box center [19, 127] width 21 height 10
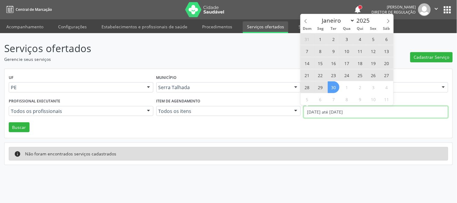
click at [334, 112] on input "[DATE] até [DATE]" at bounding box center [376, 112] width 145 height 12
click at [306, 23] on span at bounding box center [306, 19] width 10 height 10
select select "7"
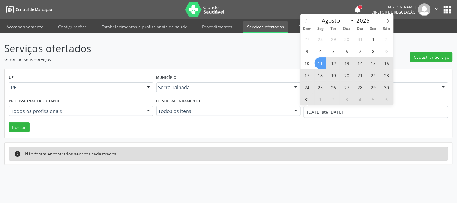
click at [322, 64] on span "11" at bounding box center [320, 63] width 12 height 12
type input "[DATE]"
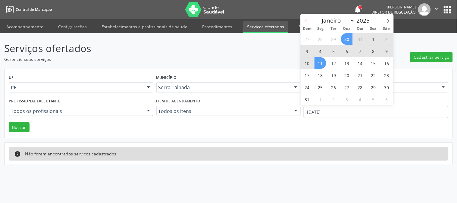
click at [306, 22] on icon at bounding box center [306, 21] width 4 height 4
select select "6"
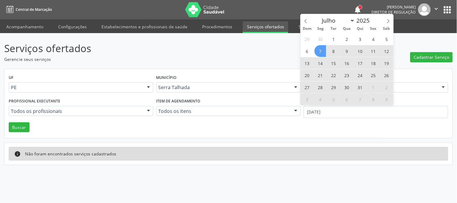
click at [317, 53] on span "7" at bounding box center [320, 51] width 12 height 12
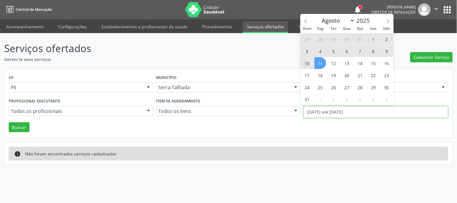
click at [314, 117] on input "[DATE] até [DATE]" at bounding box center [376, 112] width 145 height 12
click at [304, 21] on icon at bounding box center [306, 21] width 4 height 4
select select "6"
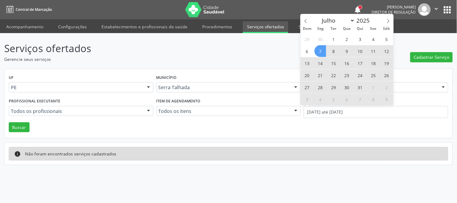
click at [320, 63] on span "14" at bounding box center [320, 63] width 12 height 12
type input "[DATE]"
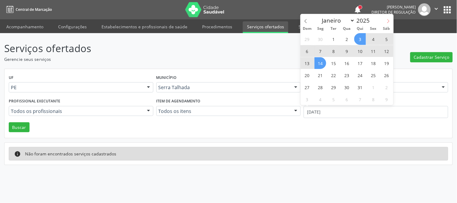
click at [386, 23] on span at bounding box center [388, 19] width 10 height 10
select select "7"
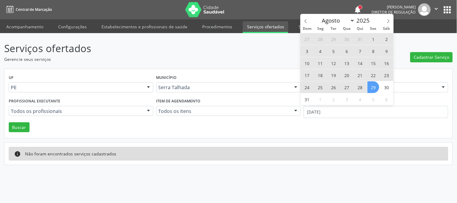
click at [373, 86] on span "29" at bounding box center [373, 87] width 12 height 12
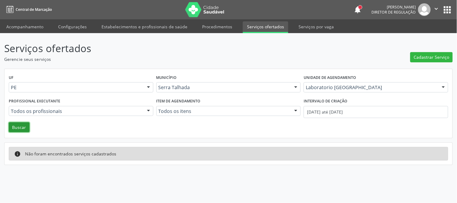
click at [11, 127] on button "Buscar" at bounding box center [19, 127] width 21 height 10
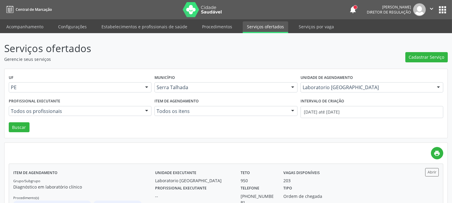
scroll to position [33, 0]
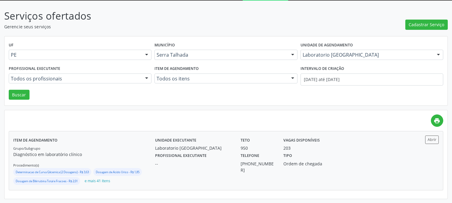
click at [72, 149] on div "Grupo/Subgrupo Diagnóstico em laboratório clínico Procedimento(s) Determinacao …" at bounding box center [84, 165] width 142 height 41
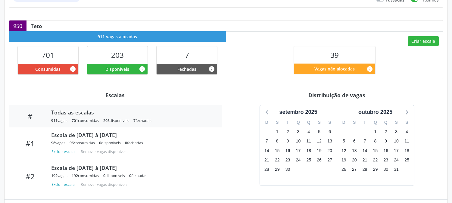
scroll to position [167, 0]
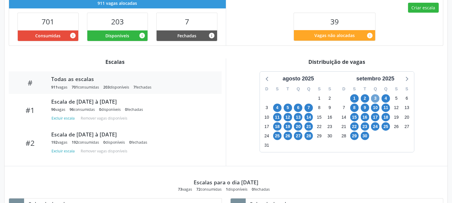
click at [376, 99] on span "3" at bounding box center [375, 98] width 8 height 8
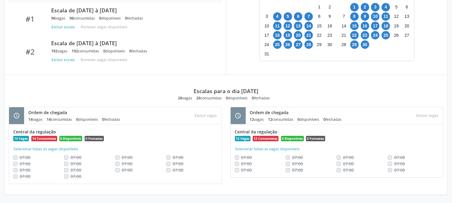
click at [313, 127] on div "Central da regulação 12 Vagas 12 Consumidas 0 Disponíveis 0 Fechadas Selecionar…" at bounding box center [337, 150] width 213 height 53
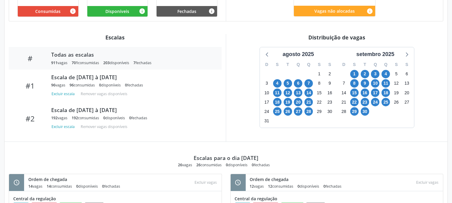
scroll to position [125, 0]
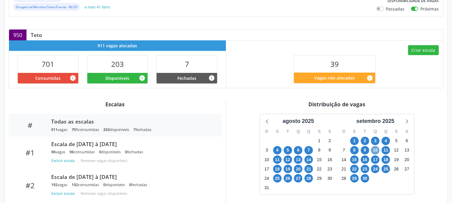
click at [375, 150] on span "10" at bounding box center [375, 150] width 8 height 8
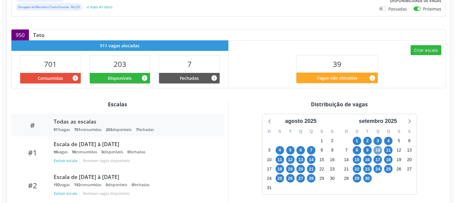
scroll to position [58, 0]
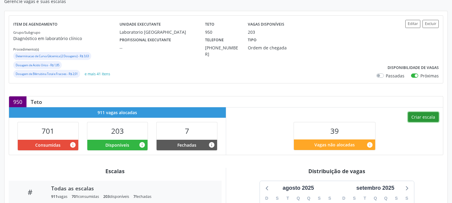
click at [415, 118] on button "Criar escala" at bounding box center [423, 117] width 31 height 10
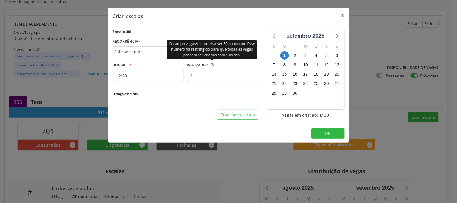
click at [214, 55] on div "O campo vagas/dia precisa ser 50 ou menor. Esse número foi restringido para que…" at bounding box center [212, 49] width 90 height 19
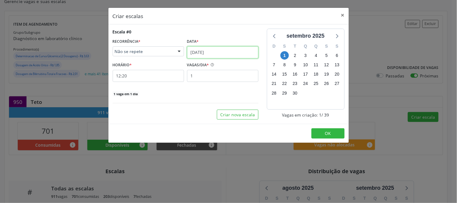
click at [247, 54] on input "[DATE]" at bounding box center [222, 52] width 71 height 12
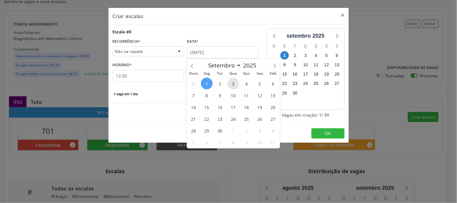
click at [234, 87] on span "3" at bounding box center [233, 84] width 12 height 12
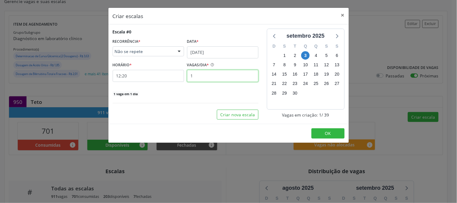
click at [222, 76] on input "1" at bounding box center [222, 76] width 71 height 12
type input "12"
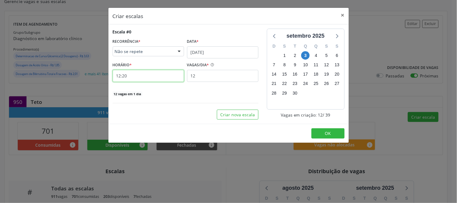
click at [160, 76] on input "12:20" at bounding box center [148, 76] width 71 height 12
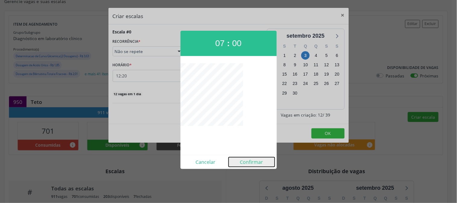
click at [258, 160] on button "Confirmar" at bounding box center [252, 162] width 46 height 10
type input "07:00"
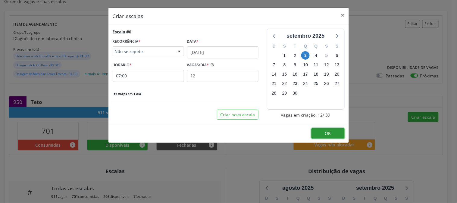
click at [333, 137] on button "OK" at bounding box center [327, 133] width 33 height 10
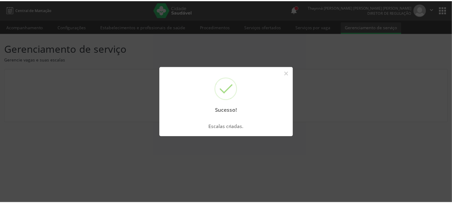
scroll to position [0, 0]
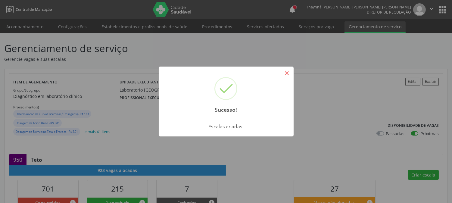
click at [290, 74] on button "×" at bounding box center [287, 73] width 10 height 10
